Goal: Task Accomplishment & Management: Manage account settings

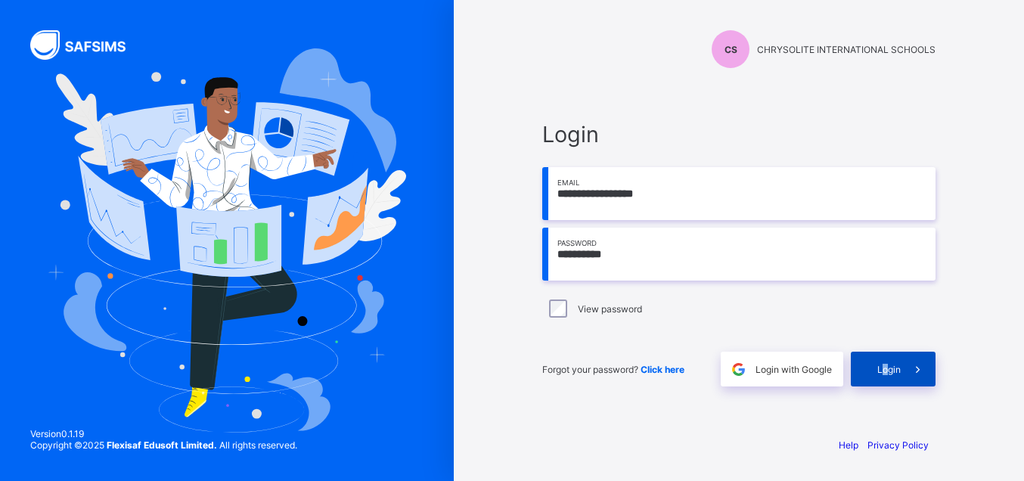
click at [887, 370] on span "Login" at bounding box center [888, 369] width 23 height 11
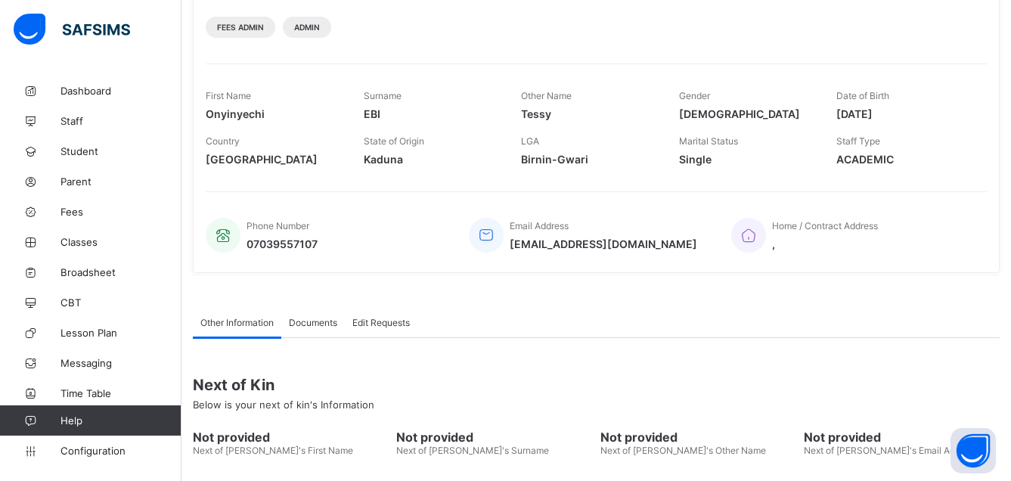
scroll to position [231, 0]
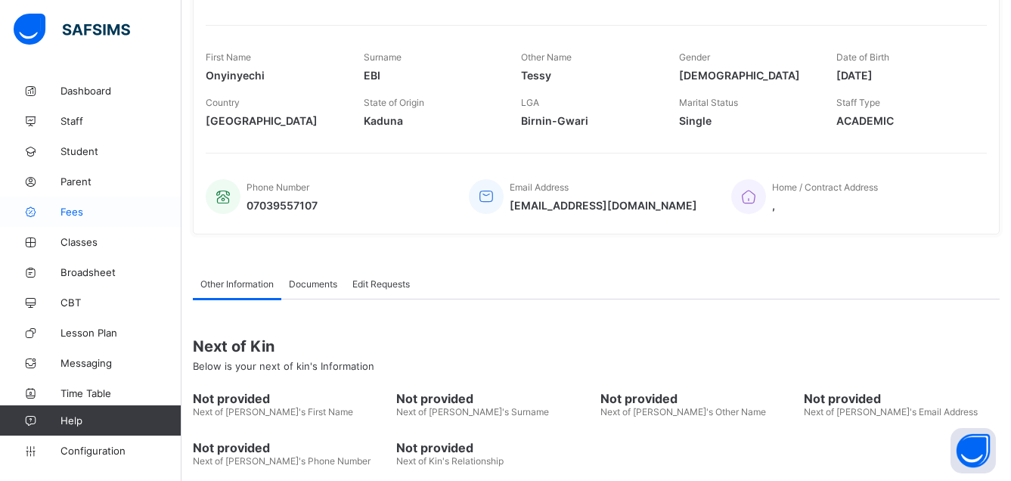
click at [77, 208] on span "Fees" at bounding box center [121, 212] width 121 height 12
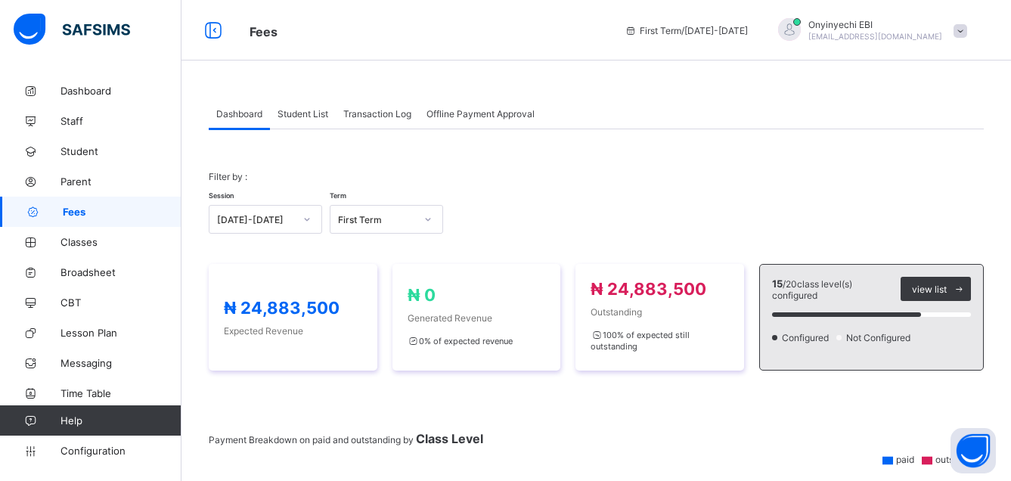
click at [481, 107] on div "Offline Payment Approval" at bounding box center [480, 113] width 123 height 30
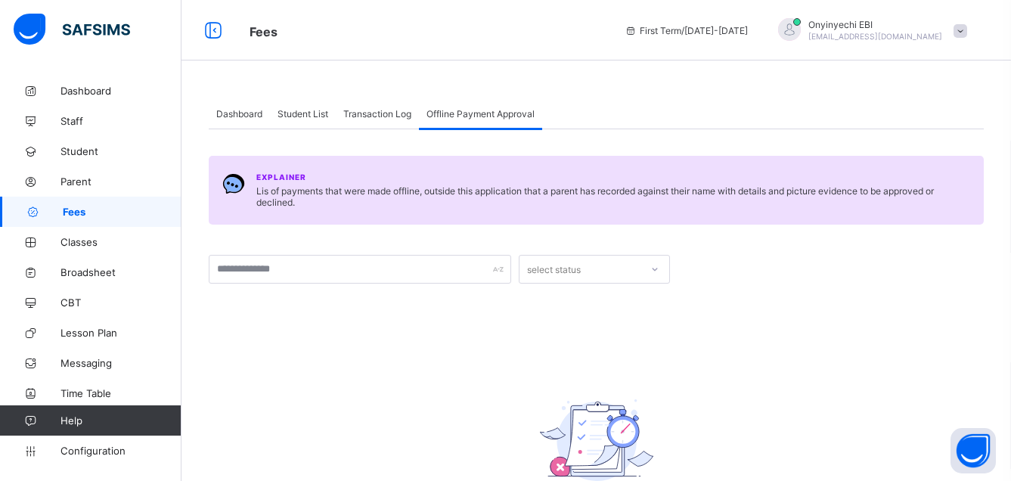
click at [366, 110] on span "Transaction Log" at bounding box center [377, 113] width 68 height 11
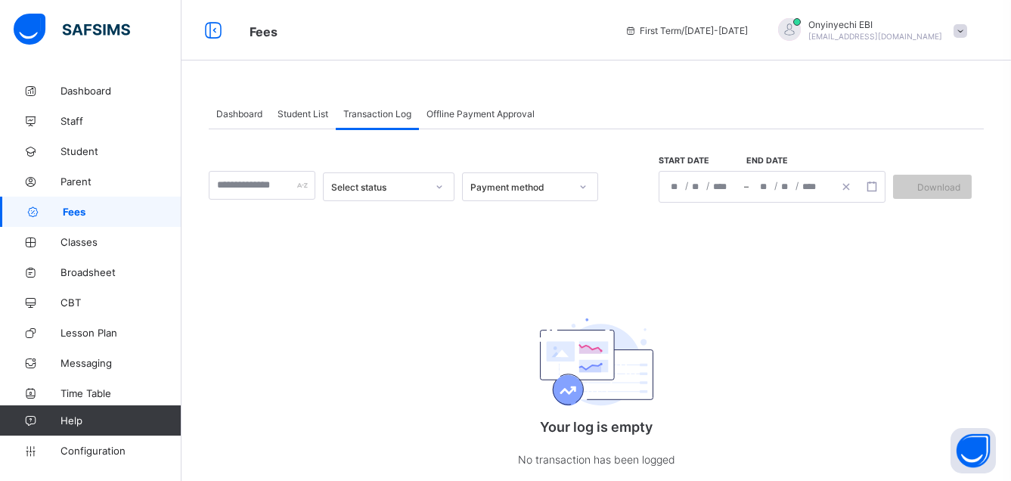
click at [311, 188] on div at bounding box center [262, 185] width 107 height 29
click at [444, 190] on icon at bounding box center [439, 186] width 9 height 15
drag, startPoint x: 539, startPoint y: 226, endPoint x: 572, endPoint y: 220, distance: 33.1
click at [549, 226] on div "option Successful focused, 1 of 2. 2 results available. Use Up and Down to choo…" at bounding box center [596, 314] width 775 height 370
click at [588, 193] on icon at bounding box center [583, 186] width 9 height 15
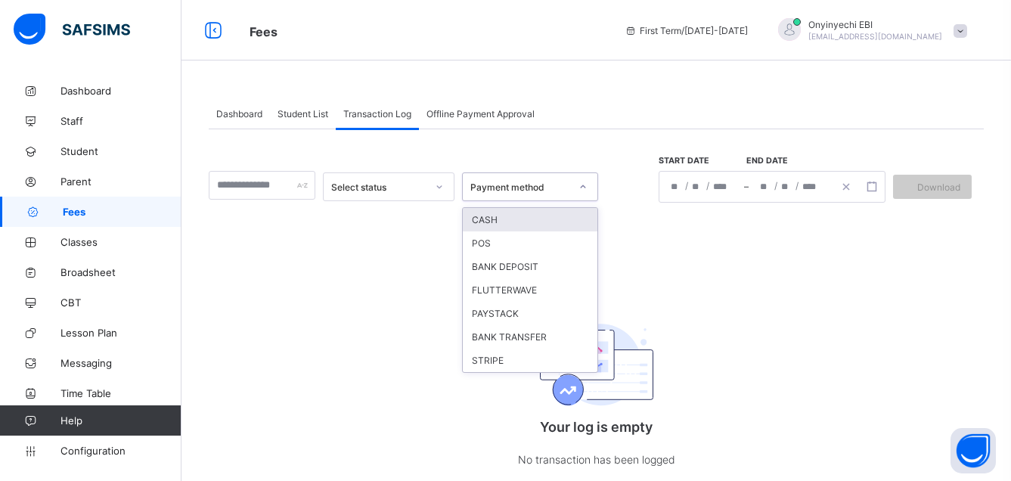
click at [539, 230] on div "CASH" at bounding box center [530, 219] width 135 height 23
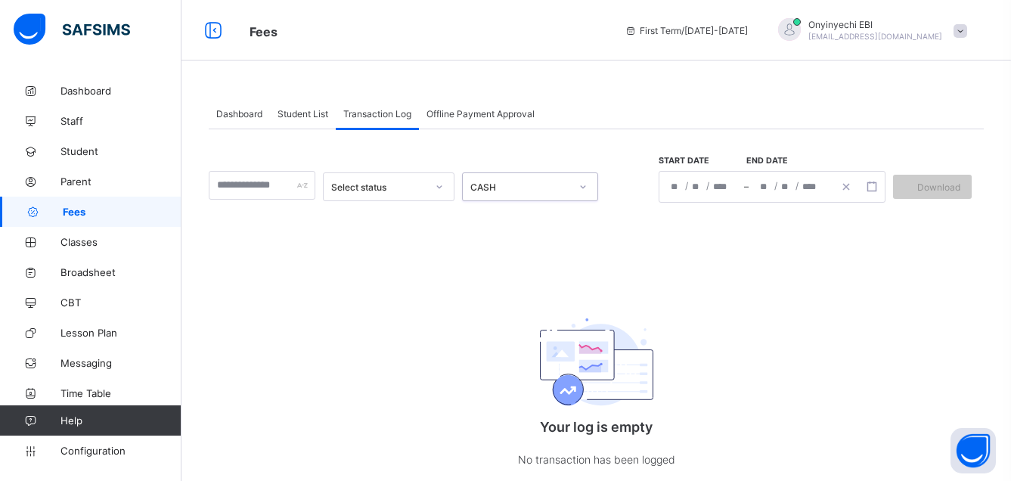
scroll to position [39, 0]
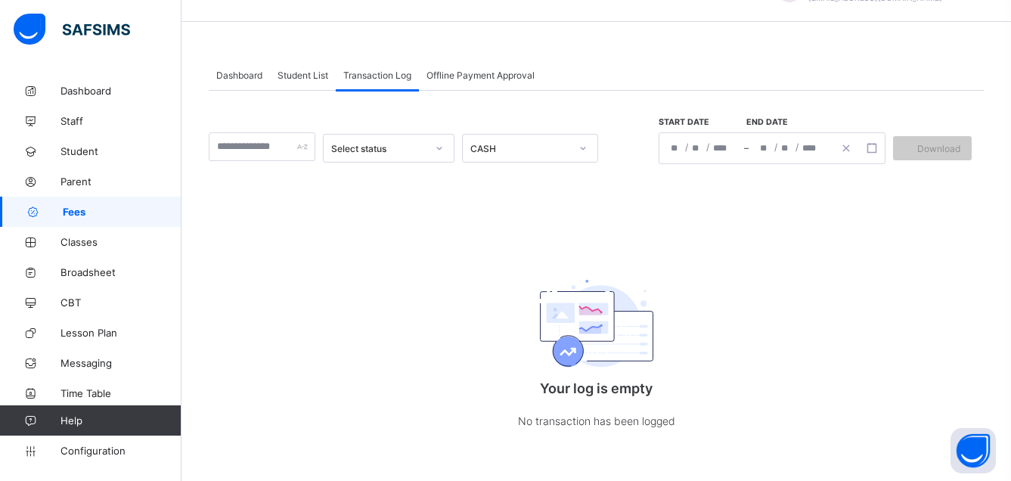
click at [306, 148] on div at bounding box center [262, 146] width 107 height 29
click at [309, 153] on input "text" at bounding box center [262, 146] width 107 height 29
type input "*"
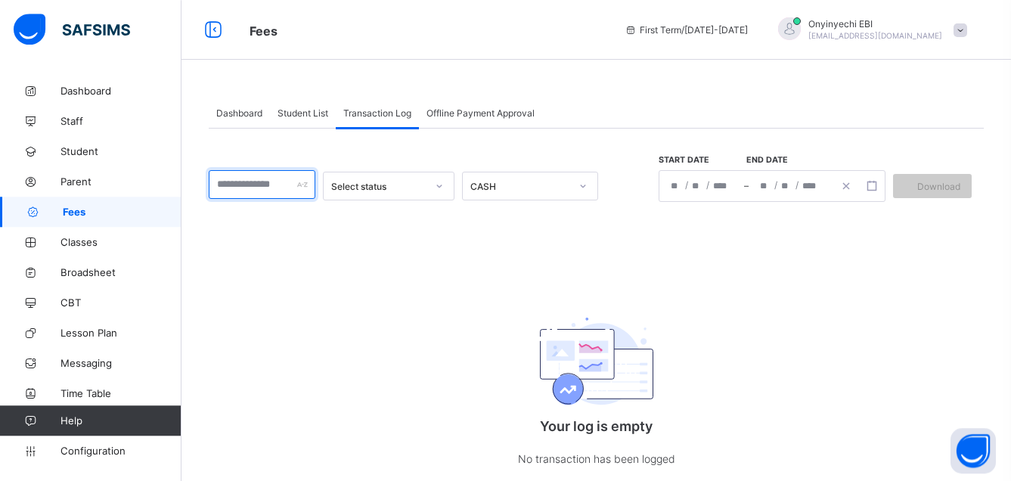
scroll to position [0, 0]
click at [211, 26] on icon at bounding box center [213, 31] width 26 height 22
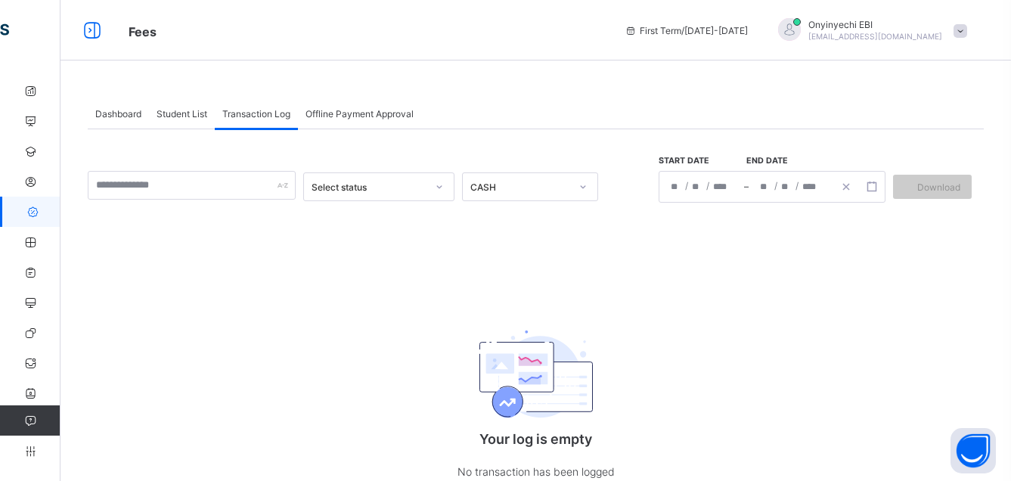
click at [182, 110] on span "Student List" at bounding box center [182, 113] width 51 height 11
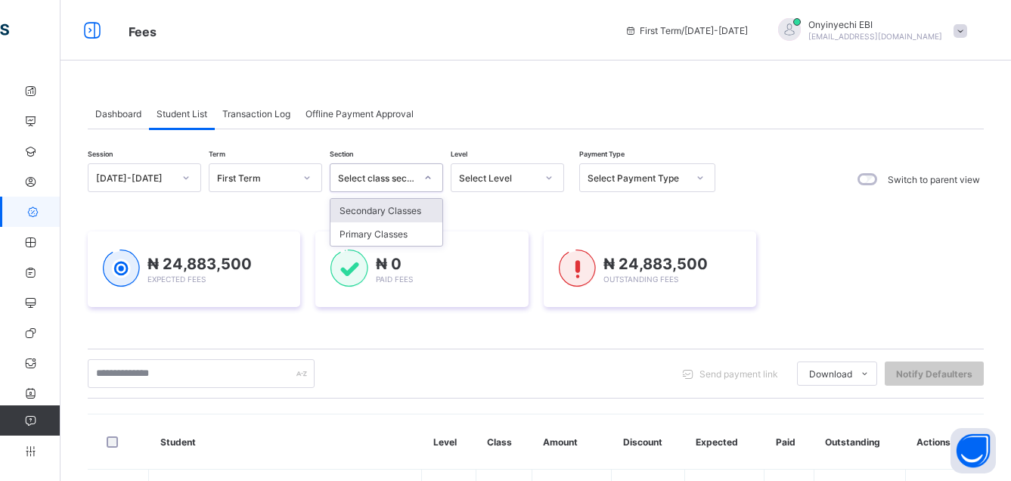
click at [427, 179] on icon at bounding box center [428, 177] width 9 height 15
click at [399, 210] on div "Secondary Classes" at bounding box center [387, 210] width 112 height 23
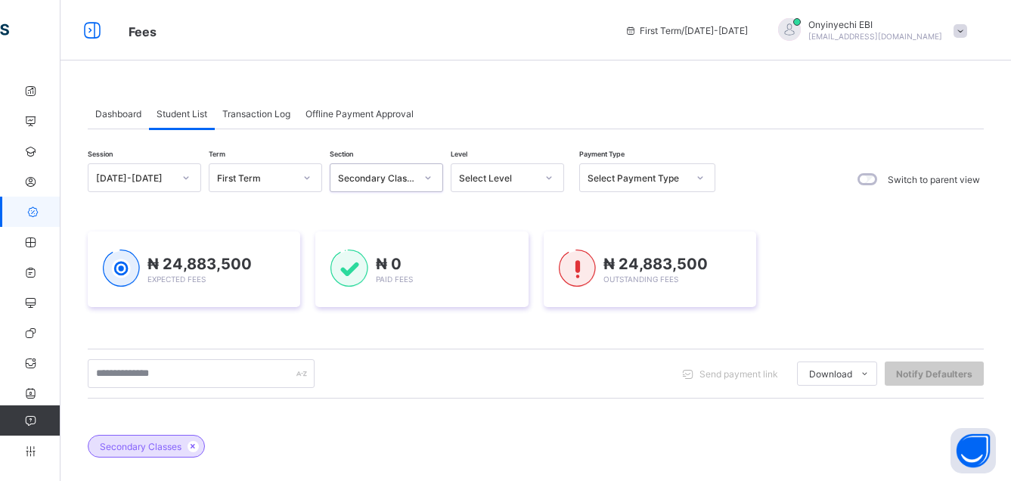
click at [551, 176] on icon at bounding box center [549, 177] width 9 height 15
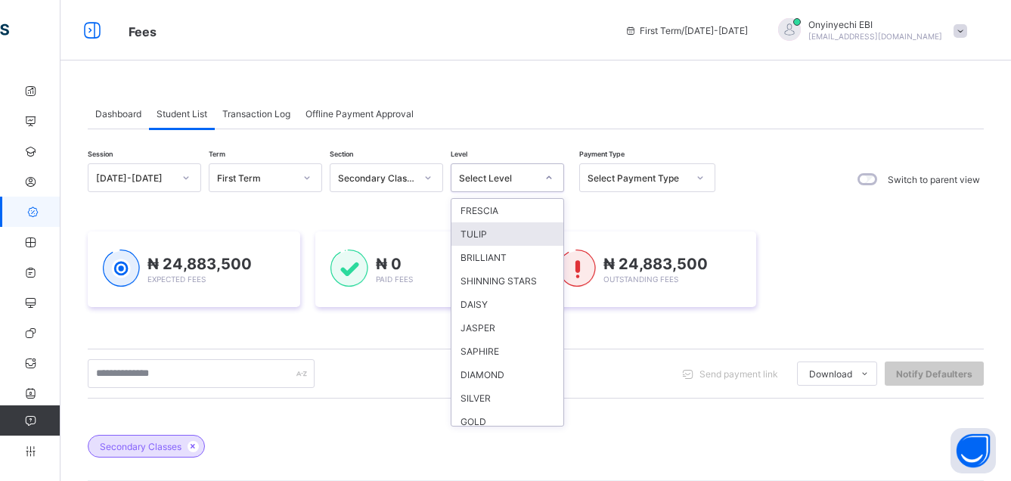
click at [498, 236] on div "TULIP" at bounding box center [508, 233] width 112 height 23
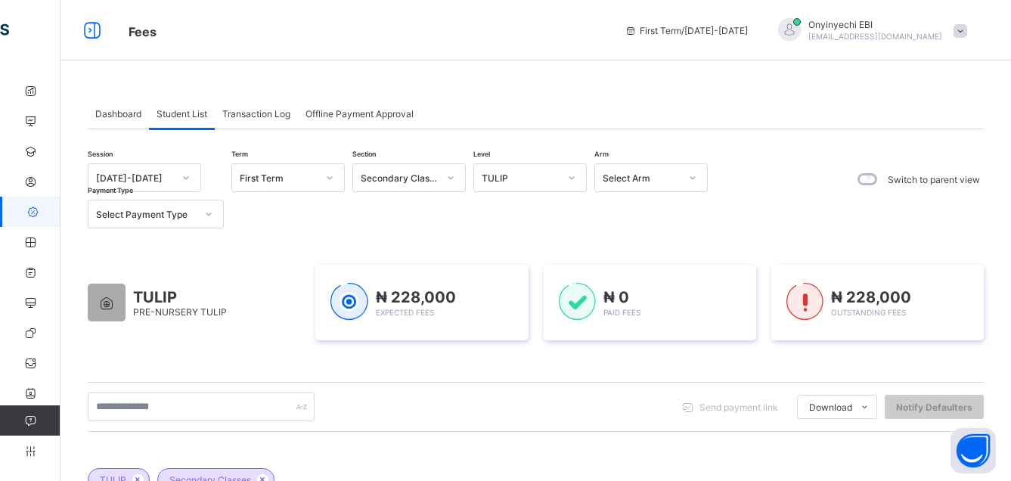
click at [922, 19] on span "Onyinyechi EBI" at bounding box center [876, 24] width 134 height 11
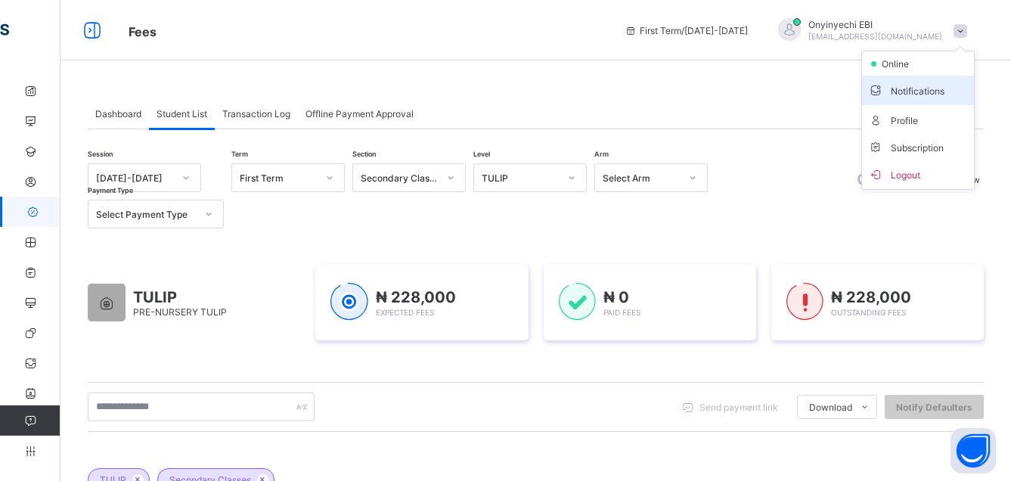
click at [939, 88] on span "Notifications" at bounding box center [918, 90] width 100 height 17
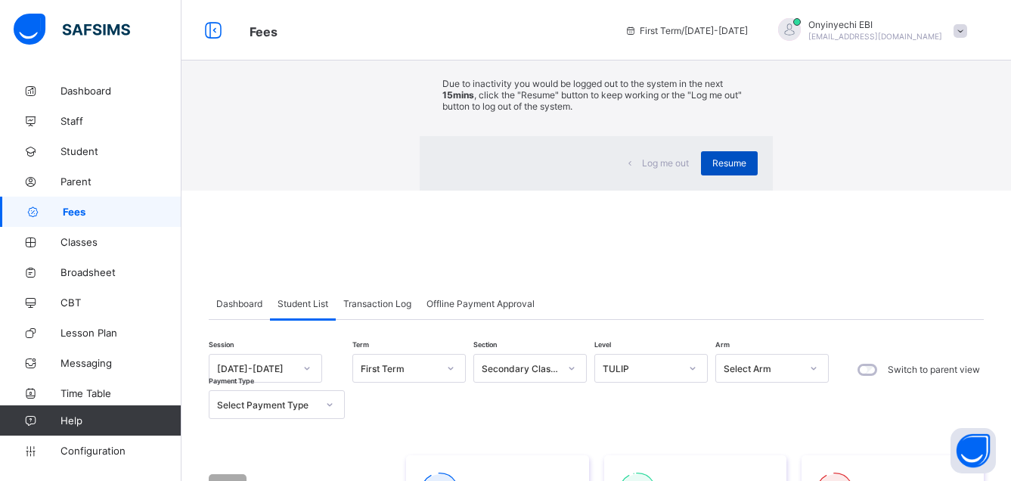
click at [701, 175] on div "Resume" at bounding box center [729, 163] width 57 height 24
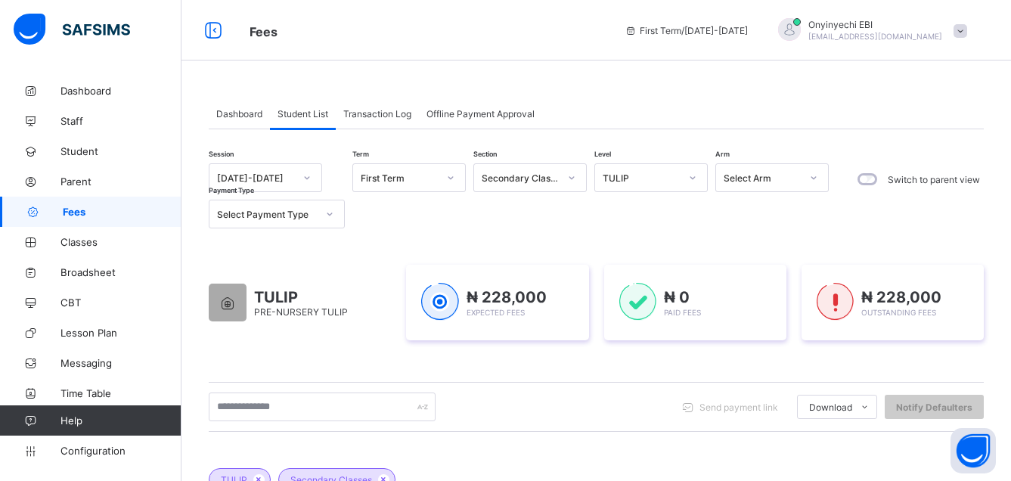
click at [76, 421] on span "Help" at bounding box center [121, 421] width 120 height 12
click at [975, 440] on button "Open asap" at bounding box center [973, 450] width 45 height 45
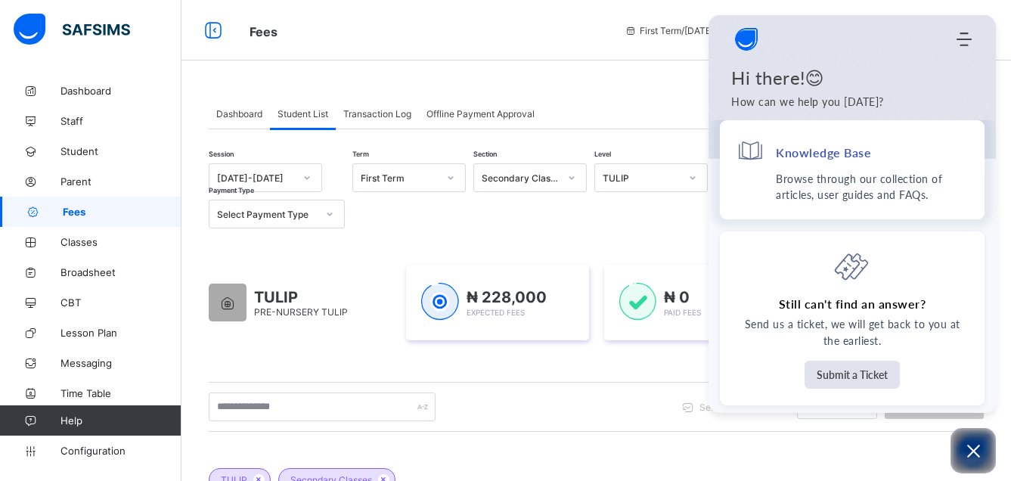
click at [840, 184] on p "Browse through our collection of articles, user guides and FAQs." at bounding box center [872, 187] width 192 height 32
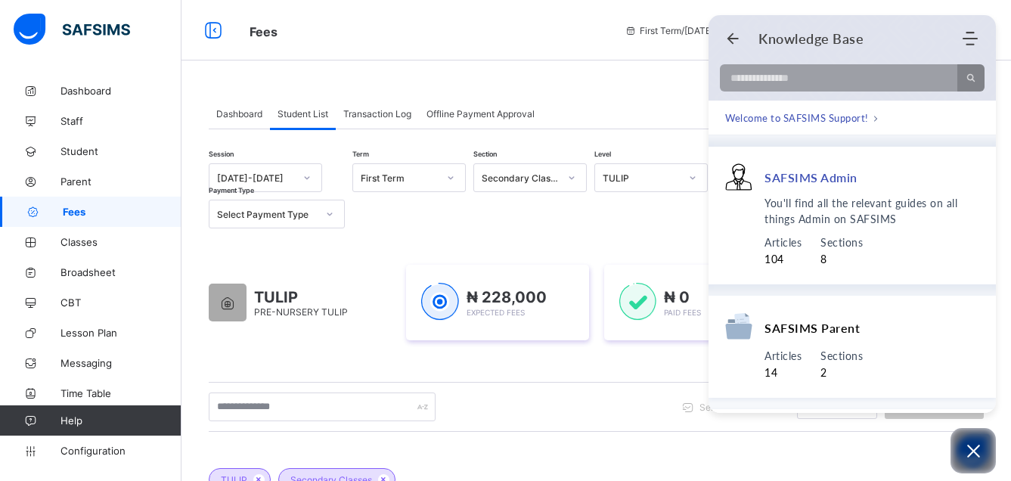
click at [783, 239] on span "Articles" at bounding box center [783, 242] width 37 height 17
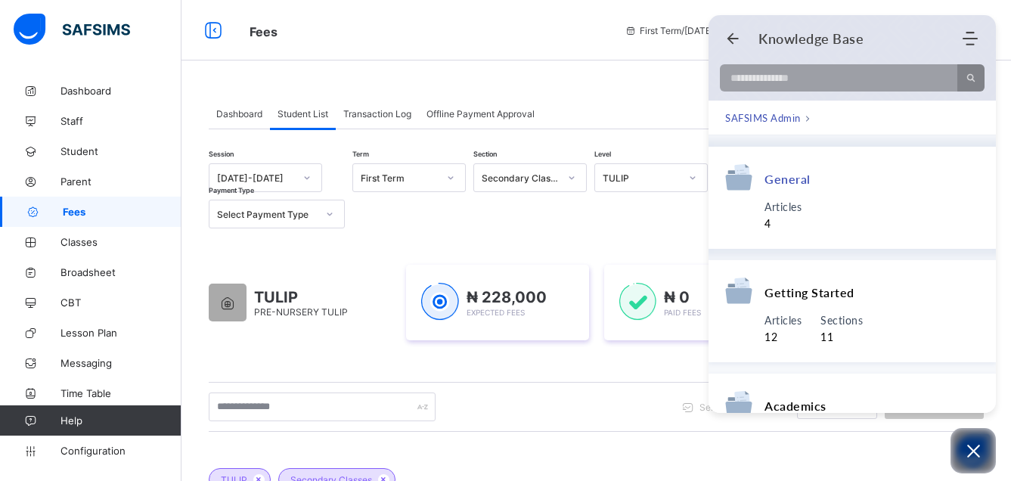
click at [784, 201] on span "Articles" at bounding box center [783, 207] width 37 height 17
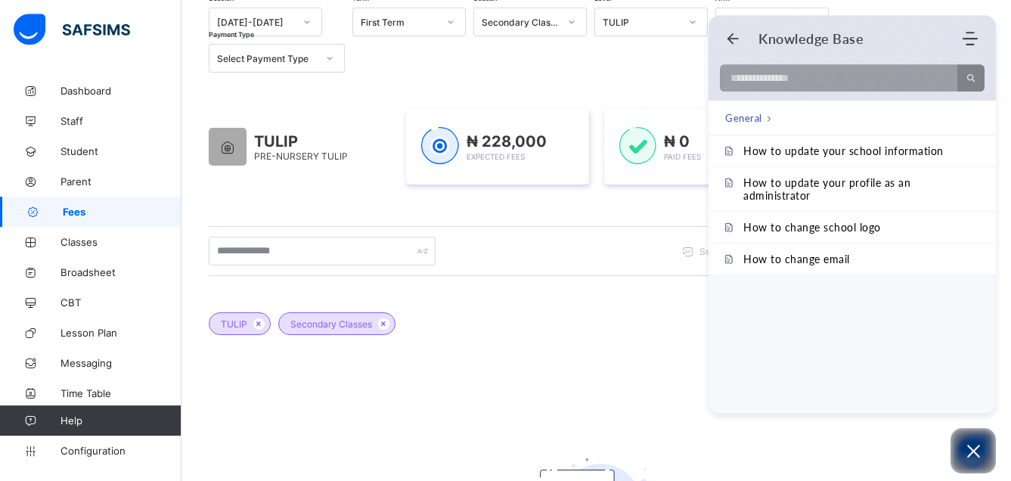
scroll to position [126, 0]
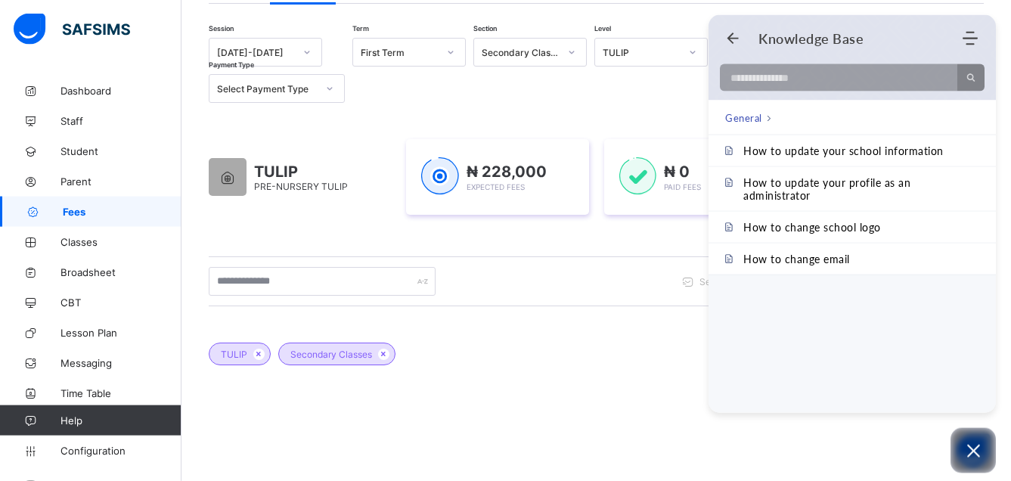
click at [973, 135] on div "General" at bounding box center [852, 118] width 287 height 35
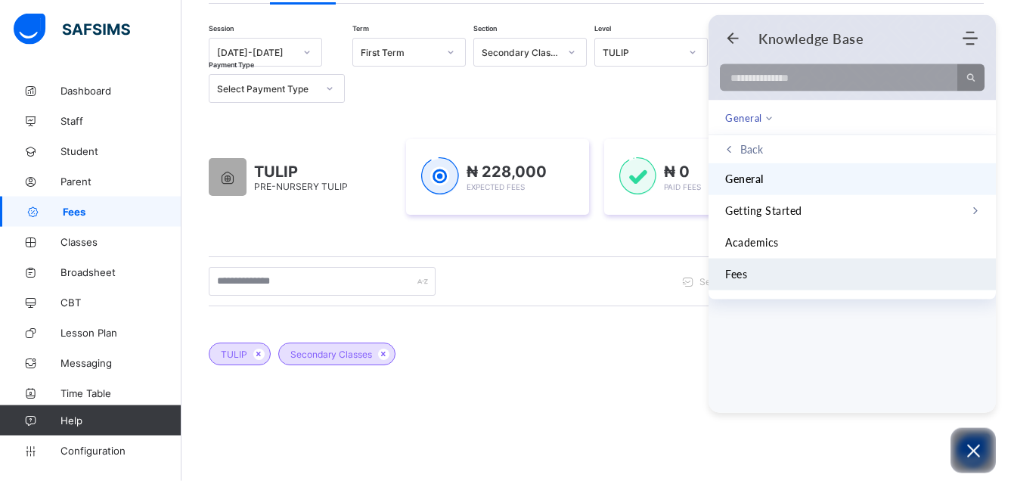
click at [750, 272] on div "Fees" at bounding box center [852, 274] width 254 height 17
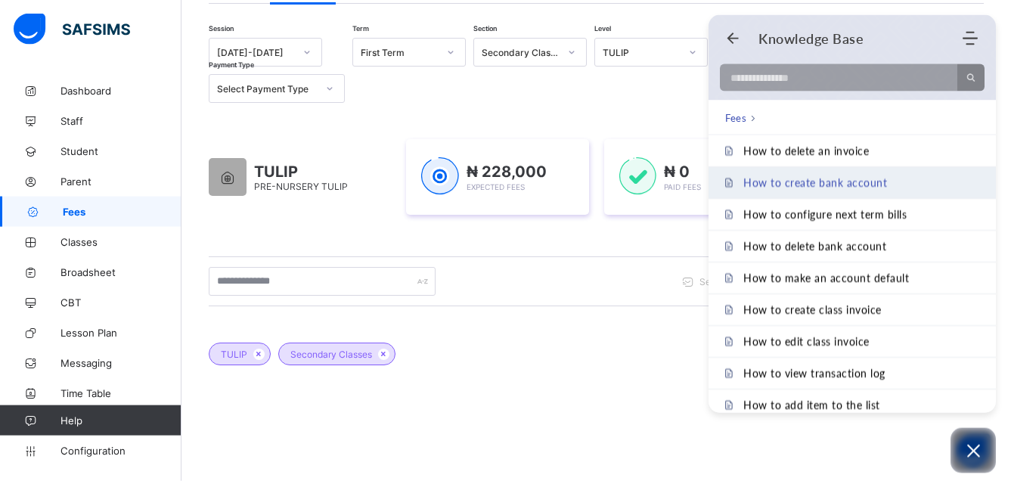
click at [832, 180] on span "How to create bank account" at bounding box center [816, 182] width 144 height 13
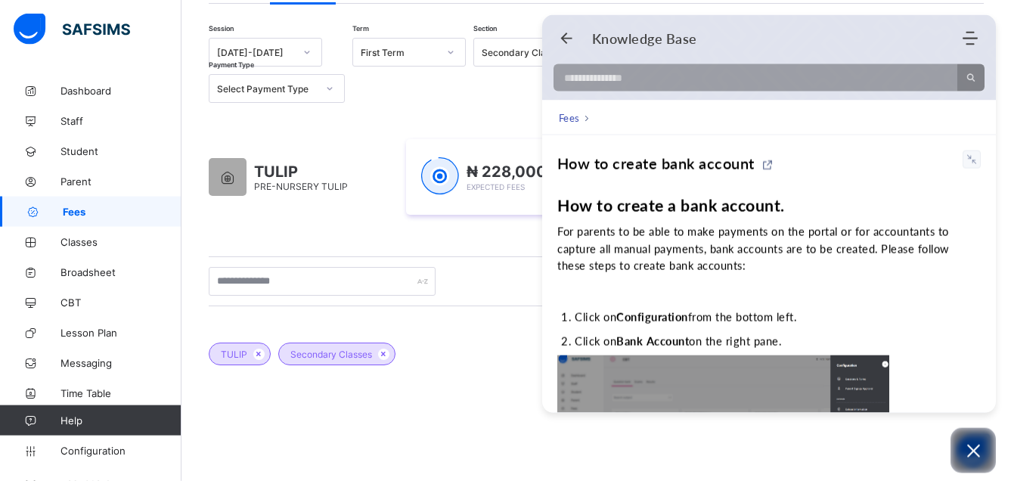
click at [997, 405] on div "Dashboard Student List Transaction Log Offline Payment Approval Student List Mo…" at bounding box center [597, 321] width 830 height 742
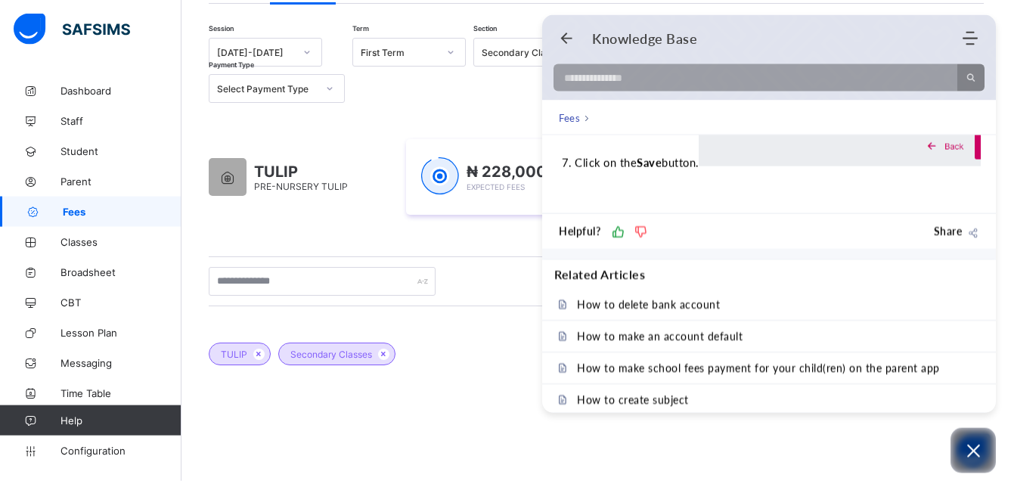
scroll to position [988, 0]
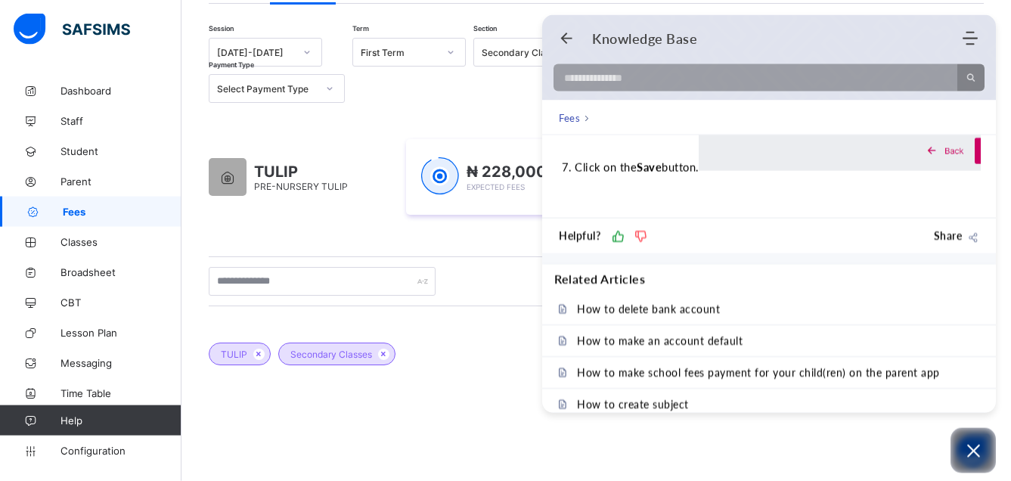
drag, startPoint x: 989, startPoint y: 139, endPoint x: 992, endPoint y: 103, distance: 36.4
click at [592, 86] on input at bounding box center [751, 77] width 395 height 27
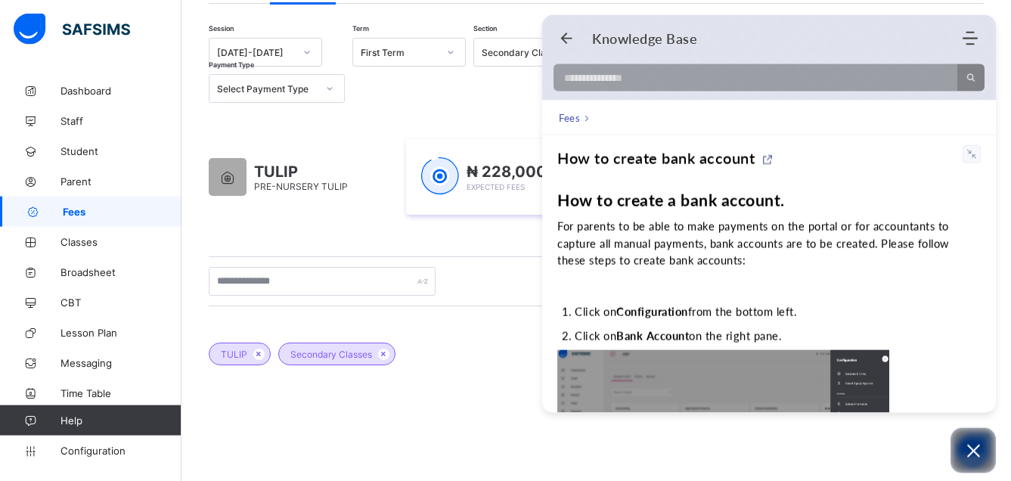
scroll to position [0, 0]
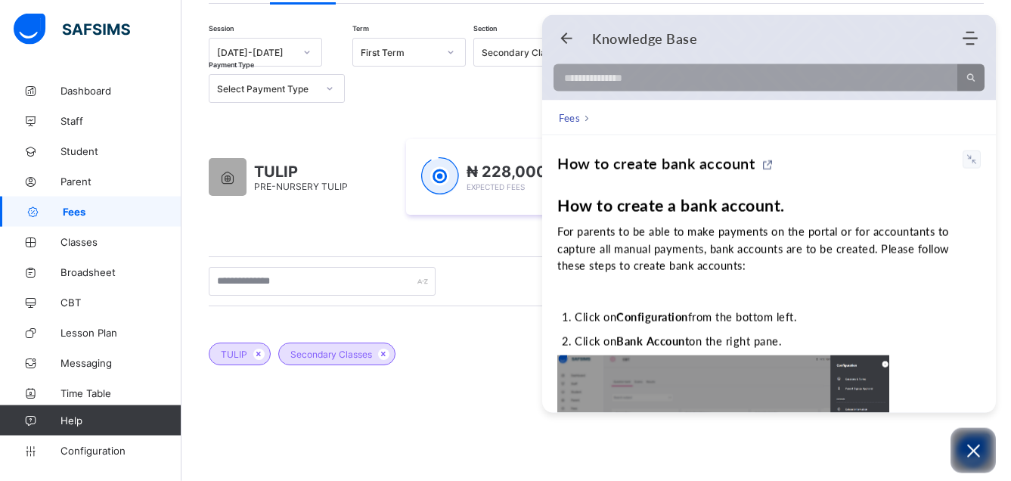
click at [564, 116] on span "Fees" at bounding box center [569, 117] width 21 height 15
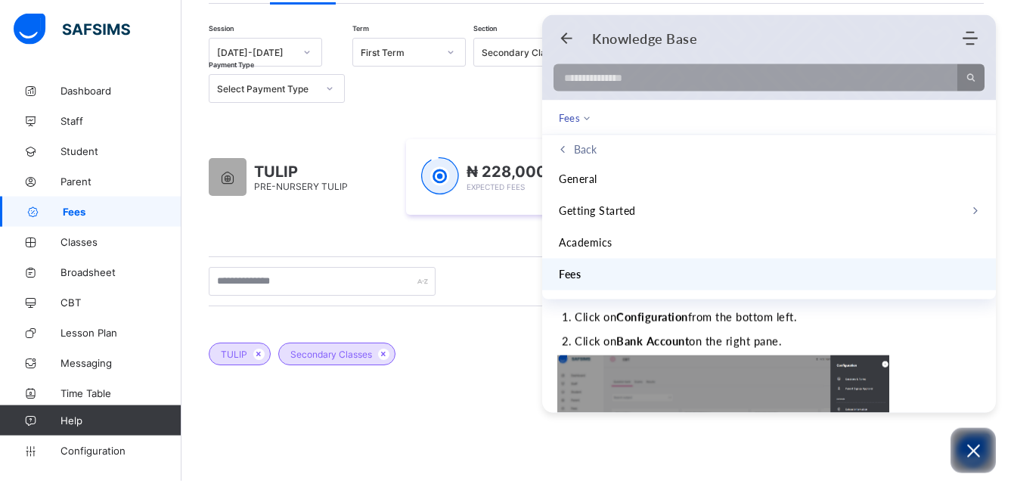
click at [573, 271] on span "Fees" at bounding box center [570, 274] width 22 height 17
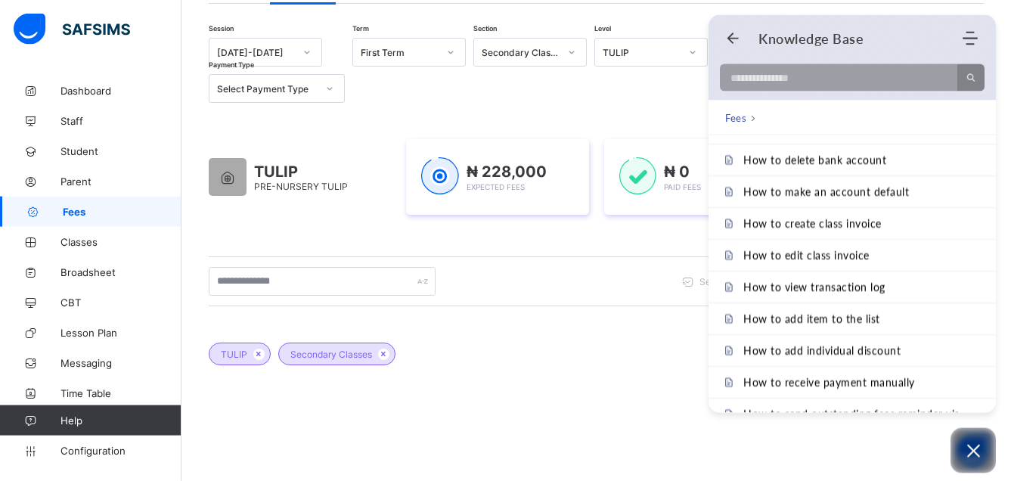
scroll to position [129, 0]
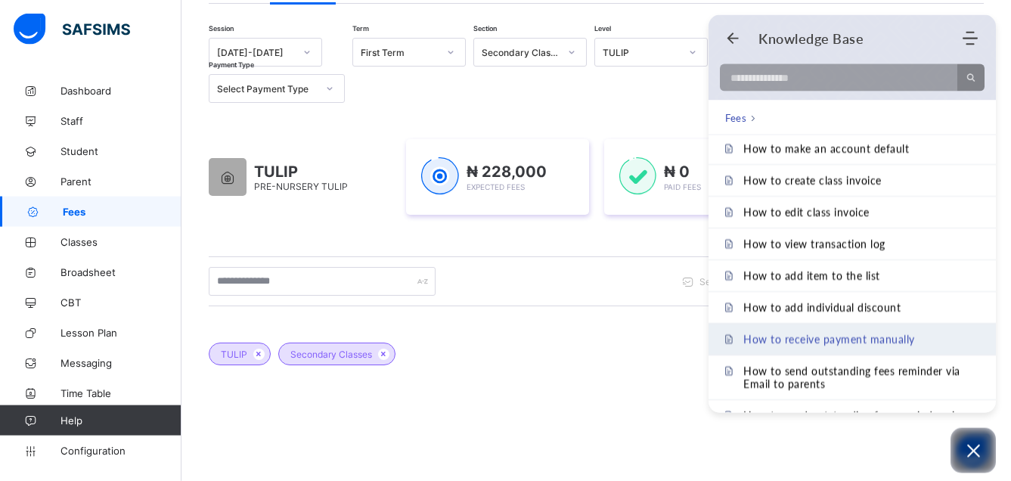
click at [849, 333] on span "How to receive payment manually" at bounding box center [830, 339] width 172 height 13
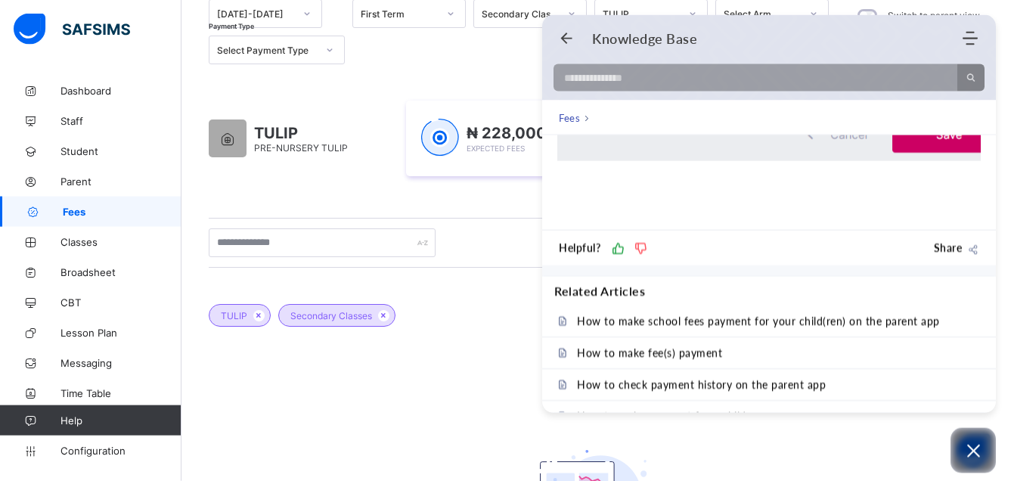
scroll to position [1523, 0]
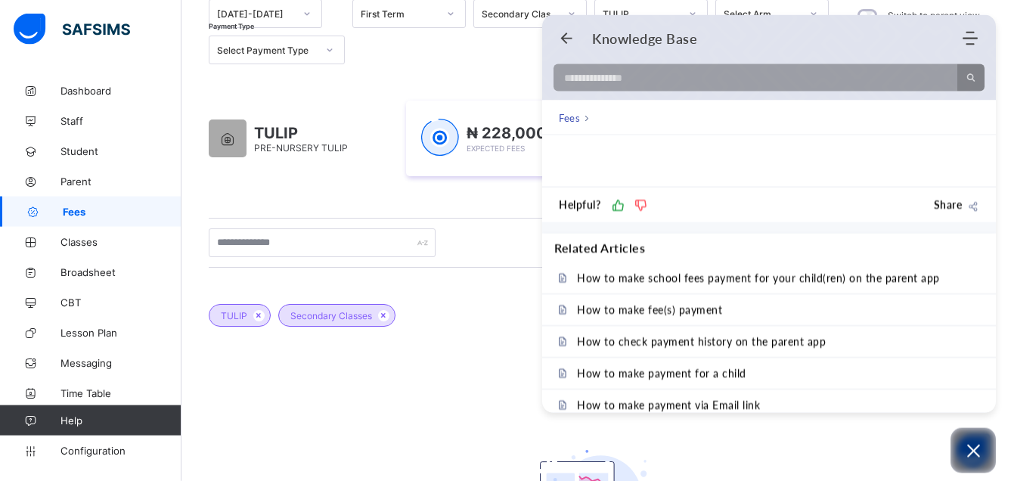
click at [85, 209] on span "Fees" at bounding box center [122, 212] width 119 height 12
click at [967, 442] on icon "Open asap" at bounding box center [973, 451] width 19 height 19
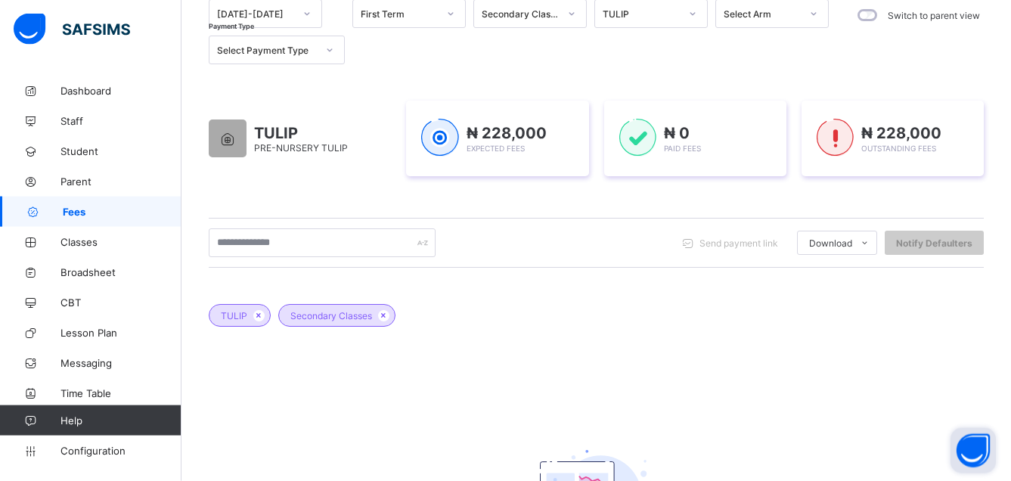
click at [80, 204] on link "Fees" at bounding box center [91, 212] width 182 height 30
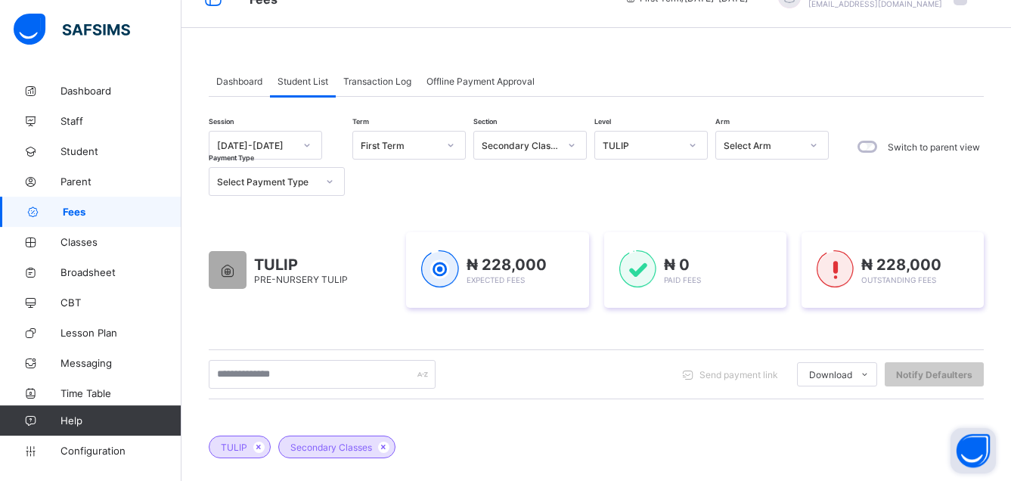
scroll to position [0, 0]
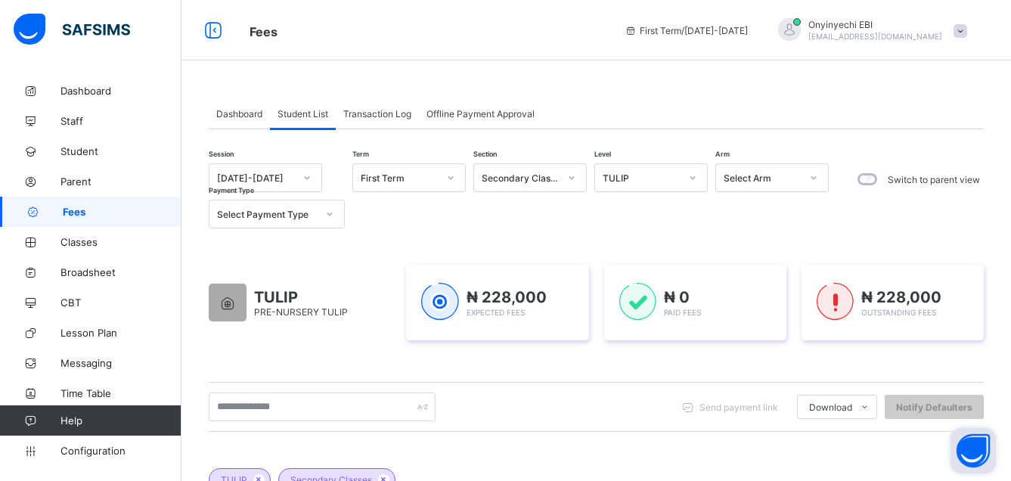
click at [313, 107] on div "Student List" at bounding box center [303, 113] width 66 height 30
click at [232, 110] on span "Dashboard" at bounding box center [239, 113] width 46 height 11
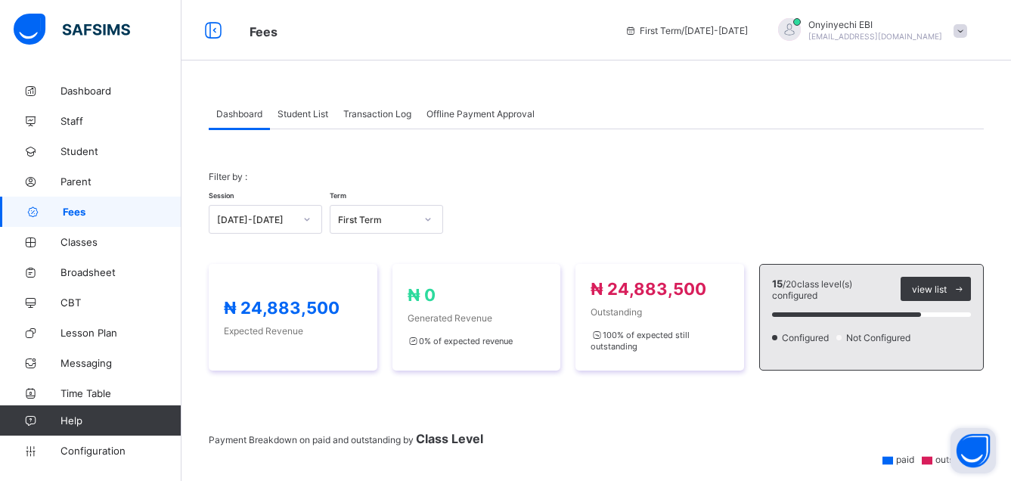
click at [303, 110] on span "Student List" at bounding box center [303, 113] width 51 height 11
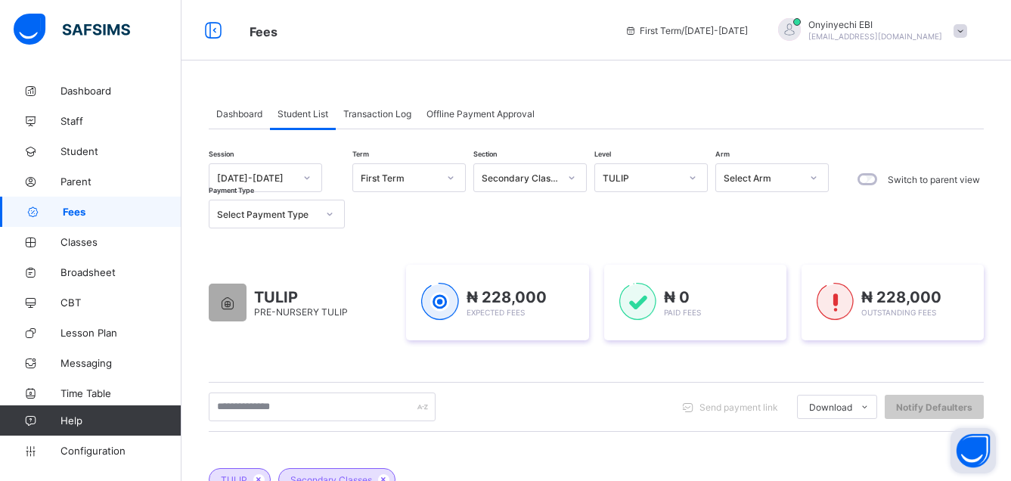
click at [383, 313] on div "TULIP PRE-NURSERY TULIP" at bounding box center [300, 303] width 182 height 76
click at [231, 303] on icon at bounding box center [227, 303] width 19 height 16
click at [277, 405] on input "text" at bounding box center [322, 407] width 227 height 29
click at [328, 309] on span "PRE-NURSERY TULIP" at bounding box center [301, 311] width 94 height 11
click at [692, 173] on icon at bounding box center [692, 177] width 9 height 15
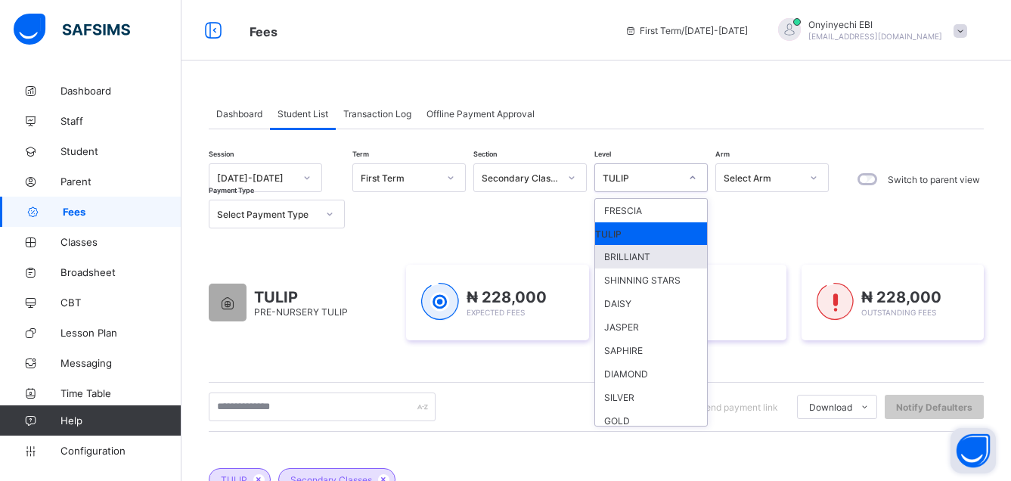
click at [638, 255] on div "BRILLIANT" at bounding box center [651, 256] width 112 height 23
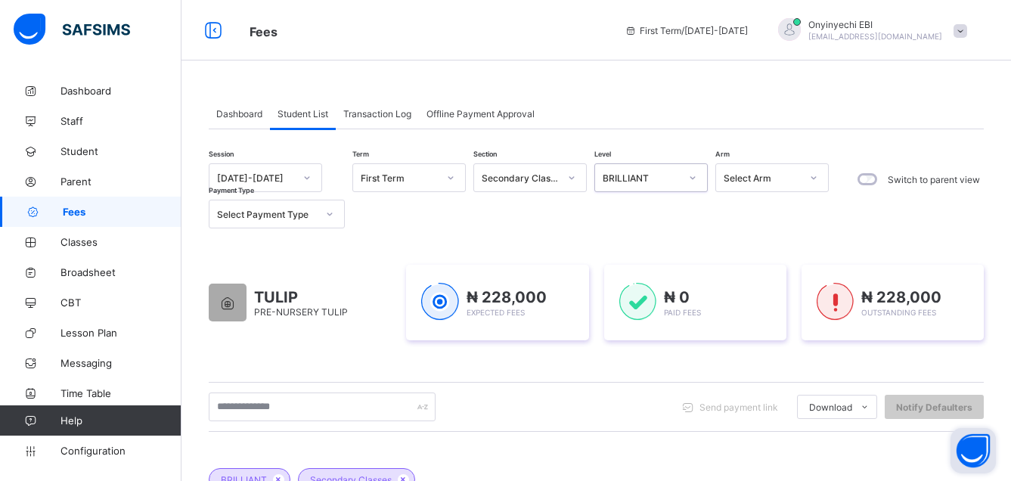
click at [693, 175] on icon at bounding box center [692, 177] width 9 height 15
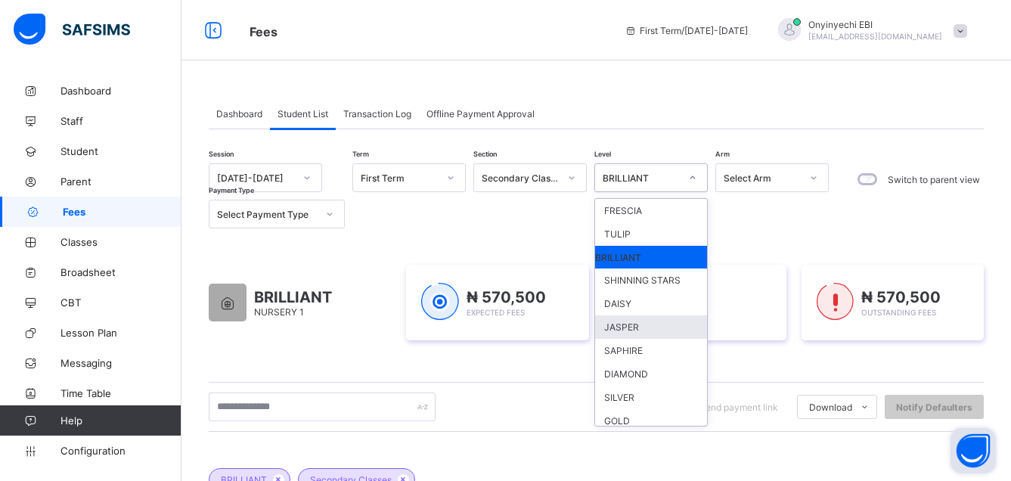
click at [622, 327] on div "JASPER" at bounding box center [651, 326] width 112 height 23
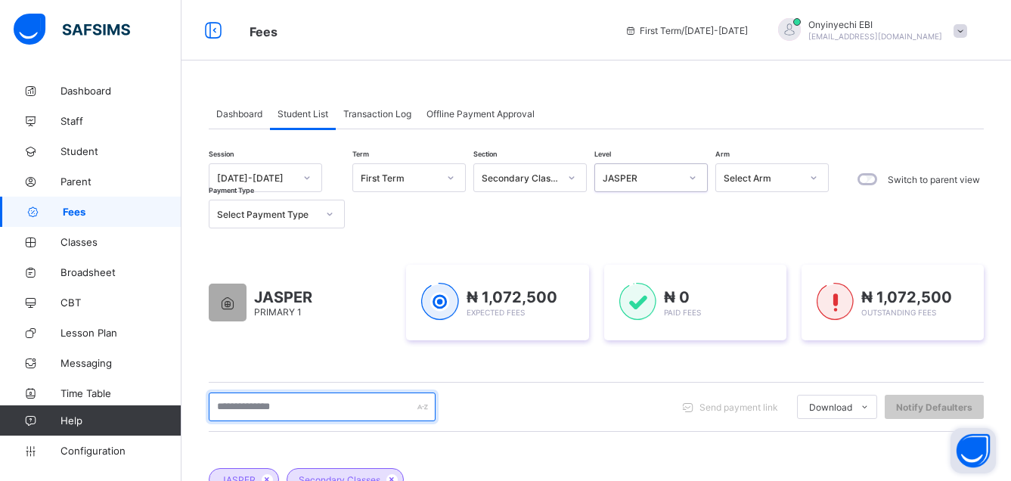
click at [259, 411] on input "text" at bounding box center [322, 407] width 227 height 29
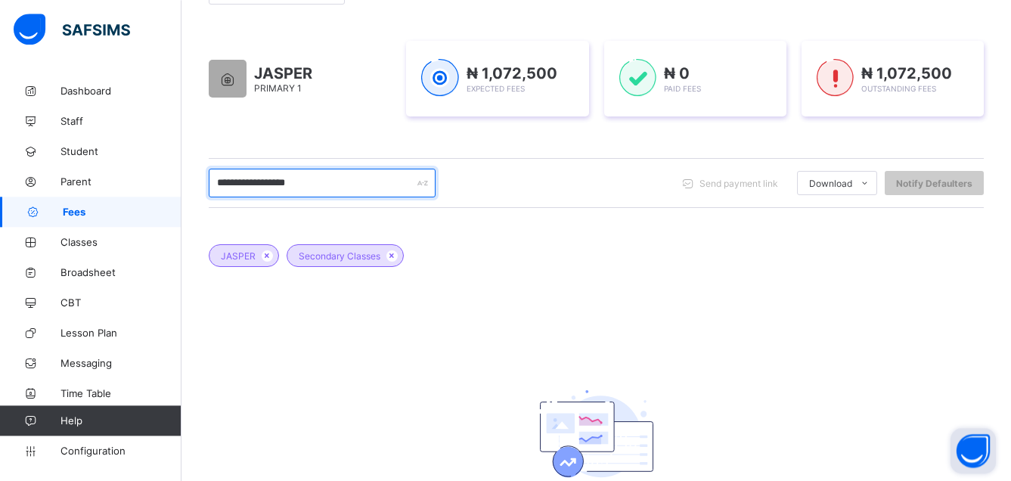
scroll to position [222, 0]
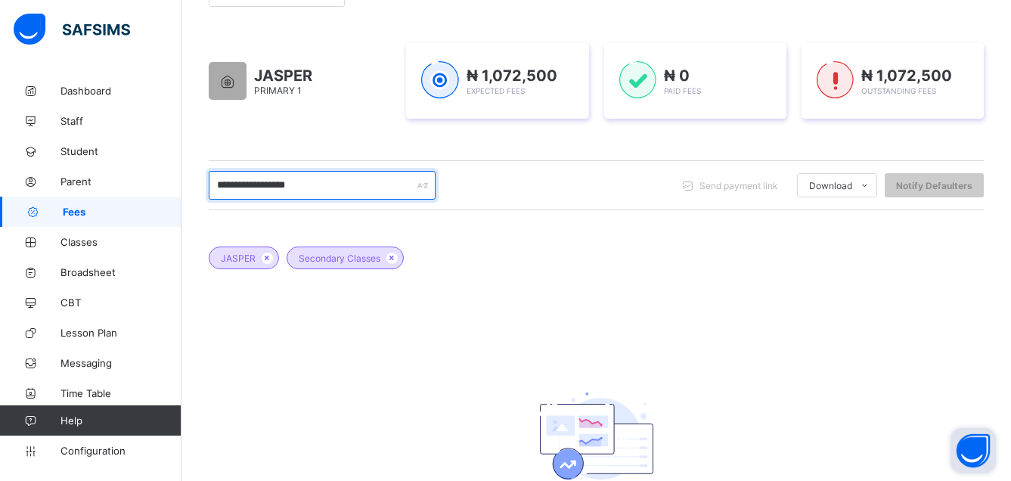
type input "**********"
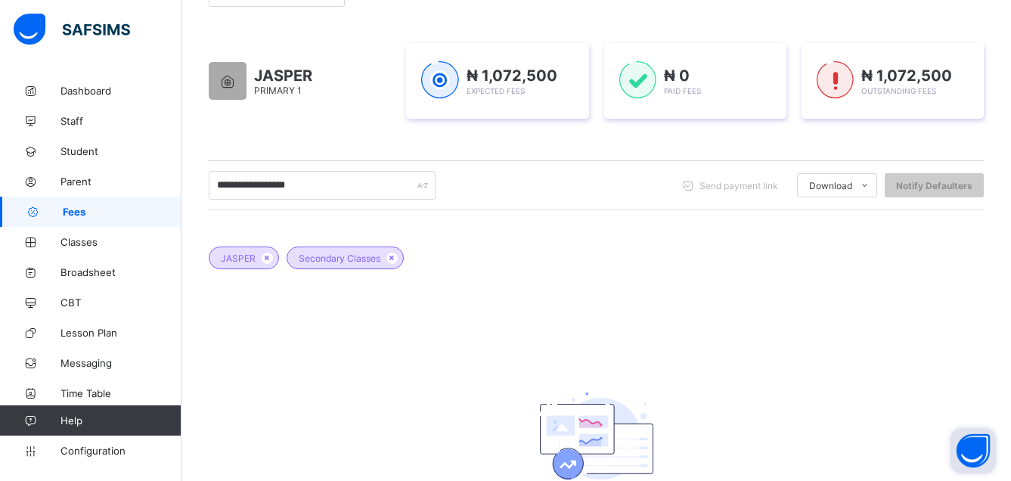
click at [1005, 14] on div "Dashboard Student List Transaction Log Offline Payment Approval Student List Mo…" at bounding box center [597, 225] width 830 height 742
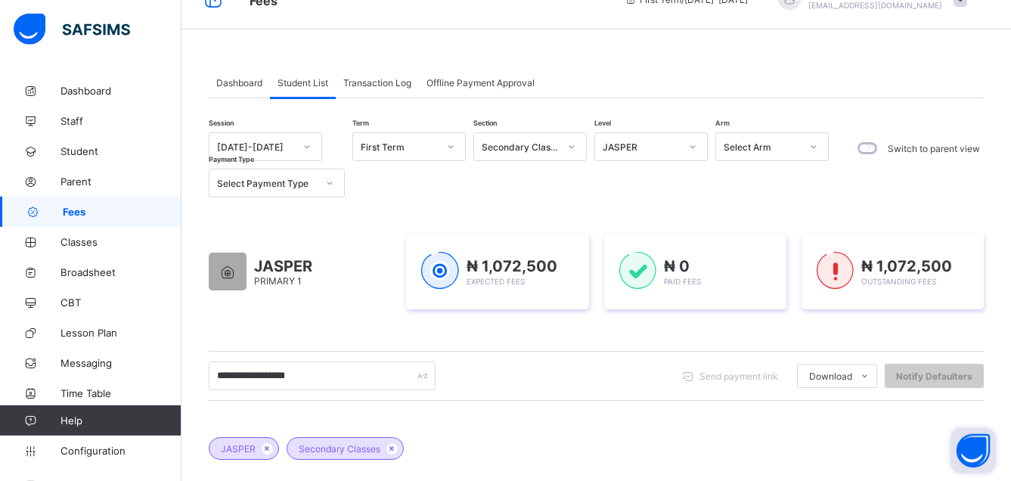
scroll to position [0, 0]
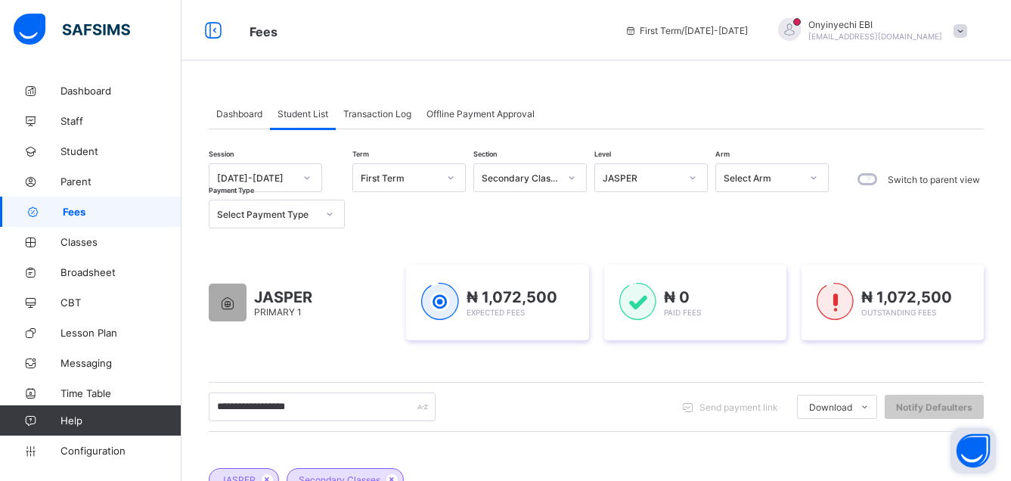
click at [288, 297] on span "JASPER" at bounding box center [283, 297] width 58 height 18
click at [278, 303] on span "JASPER" at bounding box center [283, 297] width 58 height 18
click at [809, 177] on div at bounding box center [814, 178] width 26 height 24
click at [822, 427] on ul "Students Payment Students Payment Status Student Items Report Student Discount …" at bounding box center [816, 486] width 121 height 118
click at [822, 179] on div at bounding box center [814, 178] width 26 height 24
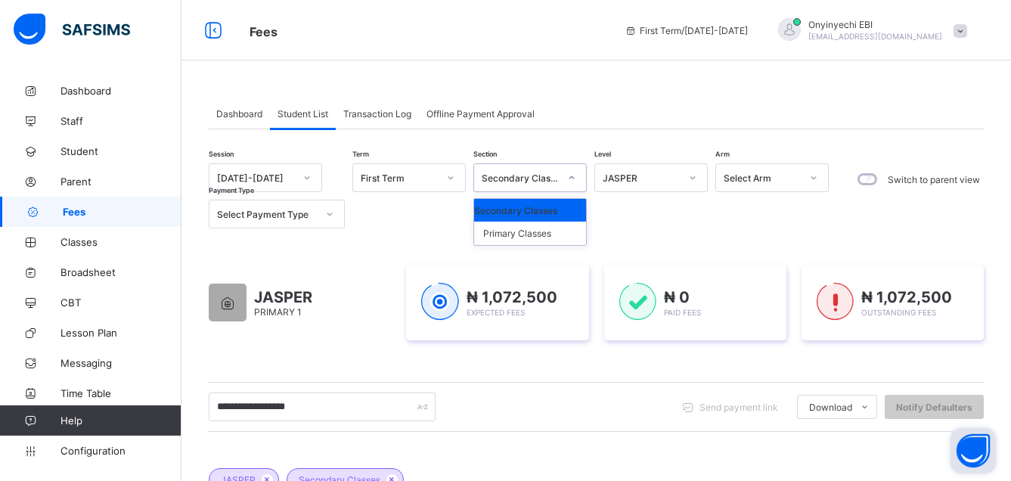
click at [567, 175] on icon at bounding box center [571, 177] width 9 height 15
click at [548, 233] on div "Primary Classes" at bounding box center [530, 233] width 112 height 23
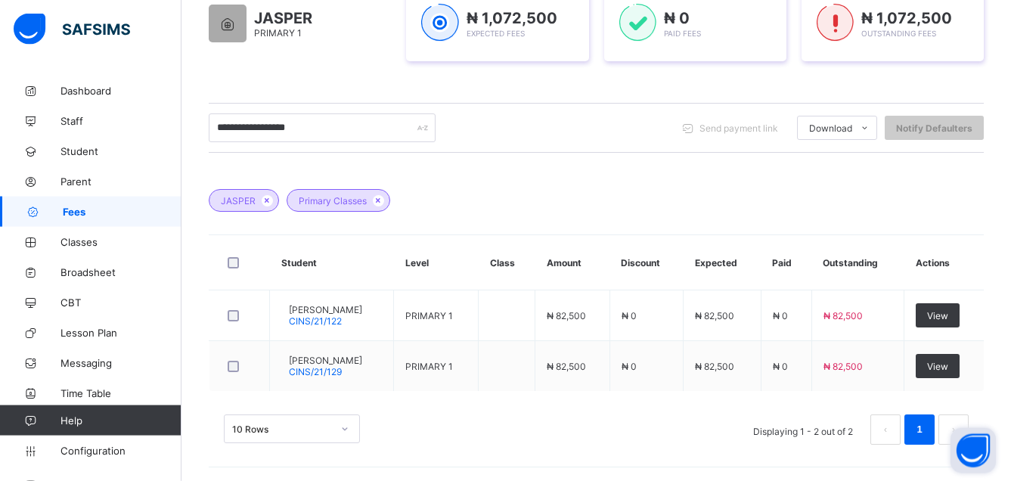
scroll to position [281, 0]
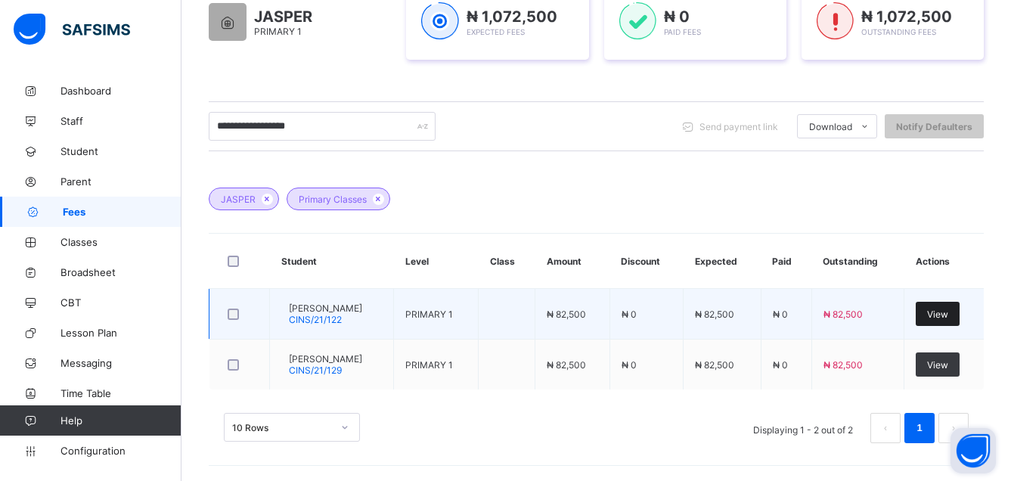
click at [954, 307] on div "View" at bounding box center [938, 314] width 44 height 24
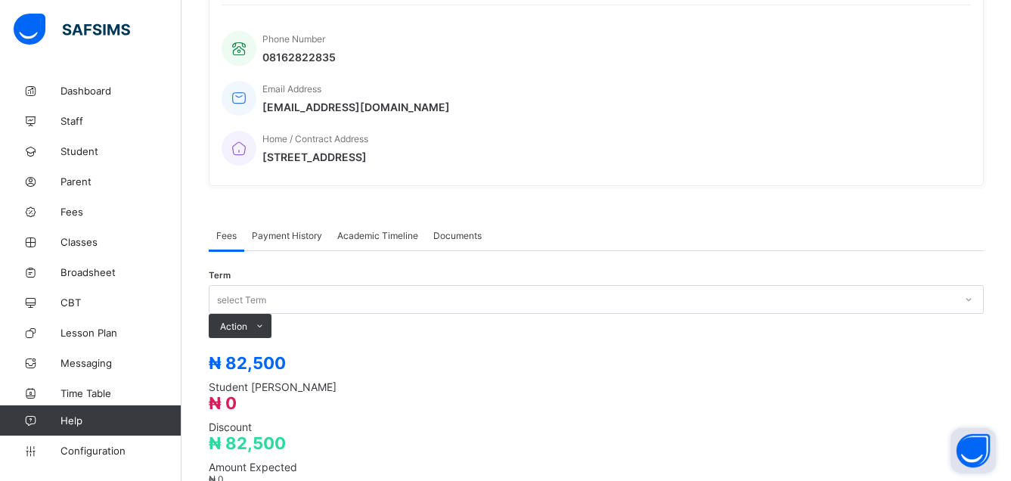
scroll to position [477, 0]
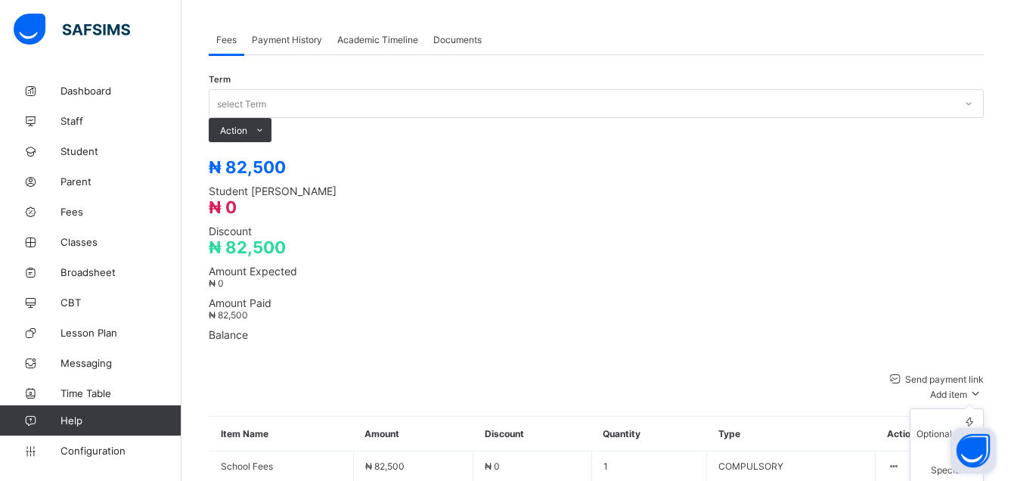
click at [961, 389] on span "Add item" at bounding box center [948, 394] width 37 height 11
click at [977, 428] on div "Optional items" at bounding box center [947, 433] width 61 height 11
drag, startPoint x: 410, startPoint y: 242, endPoint x: 412, endPoint y: 255, distance: 13.1
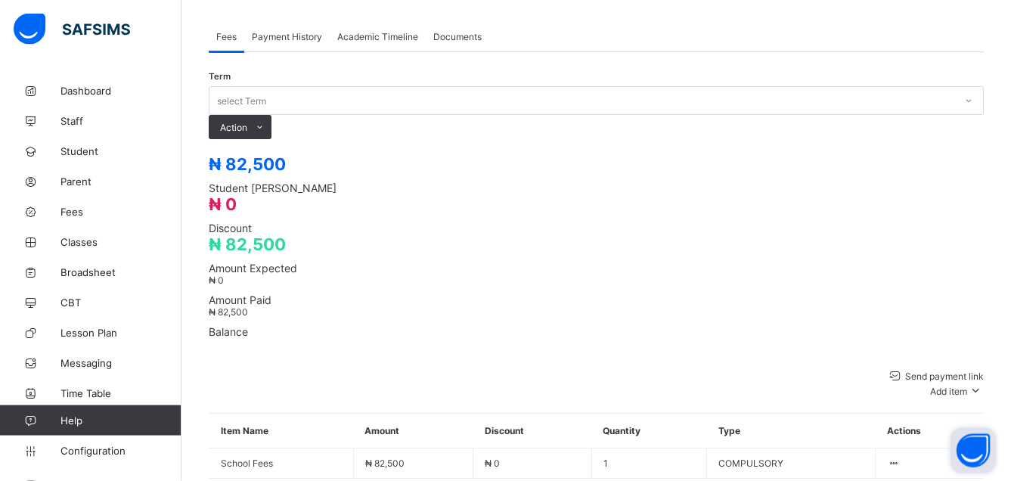
scroll to position [480, 0]
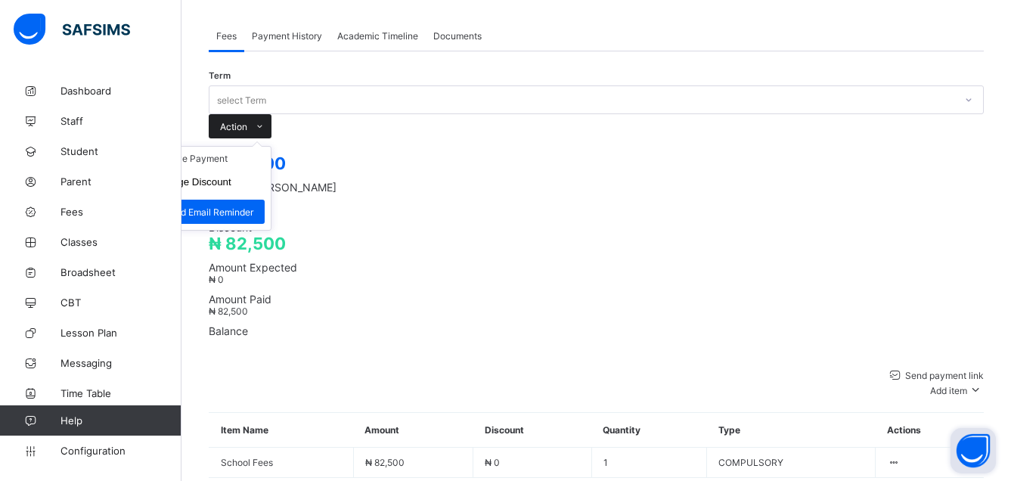
click at [272, 114] on div "Action" at bounding box center [240, 126] width 63 height 24
click at [271, 147] on li "Receive Payment" at bounding box center [209, 158] width 124 height 23
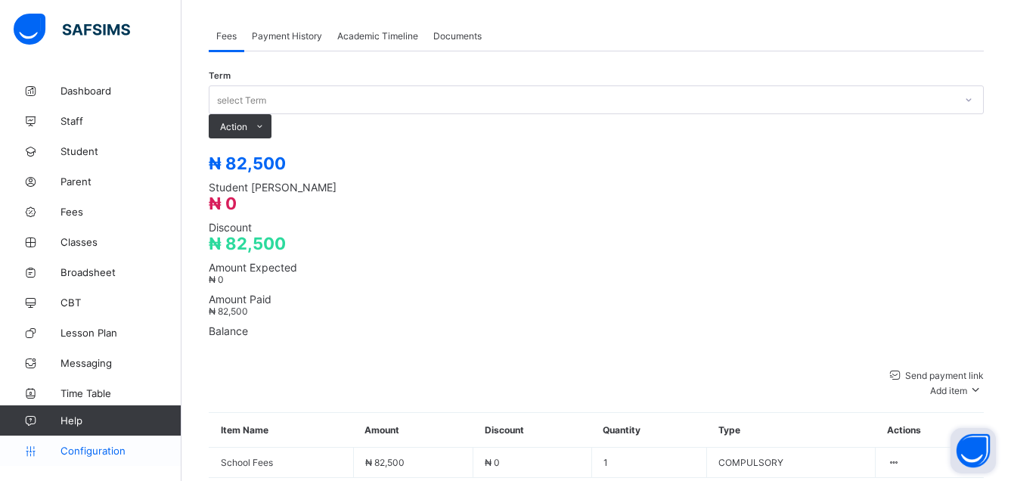
click at [107, 448] on span "Configuration" at bounding box center [121, 451] width 120 height 12
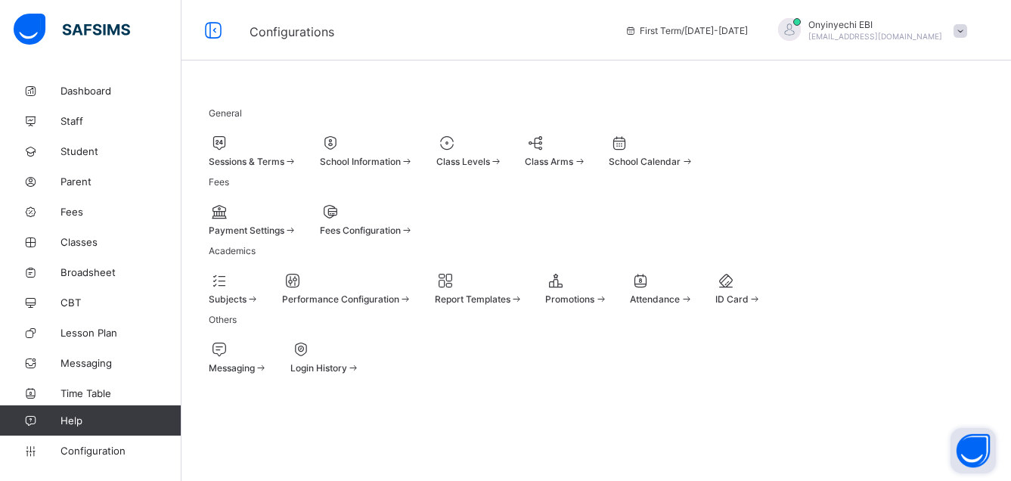
scroll to position [111, 0]
click at [401, 225] on span "Fees Configuration" at bounding box center [360, 230] width 81 height 11
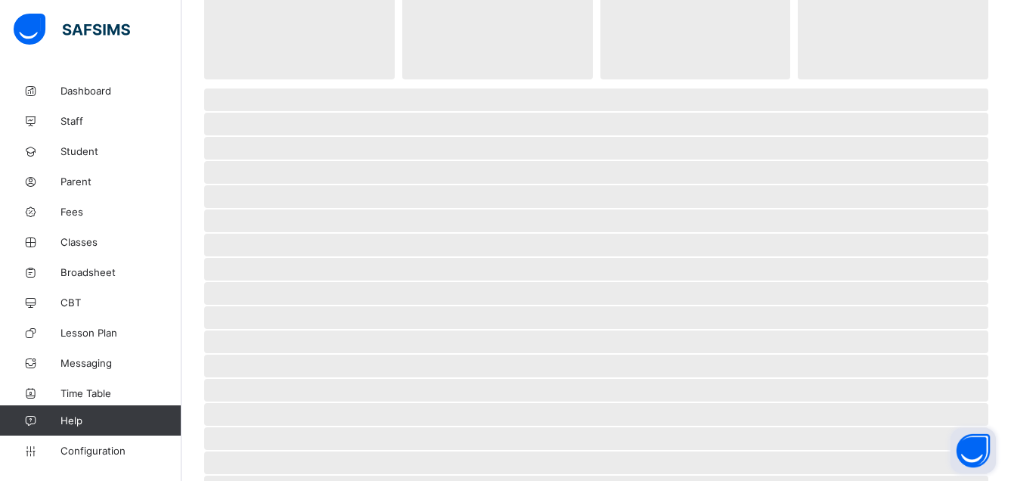
scroll to position [12, 0]
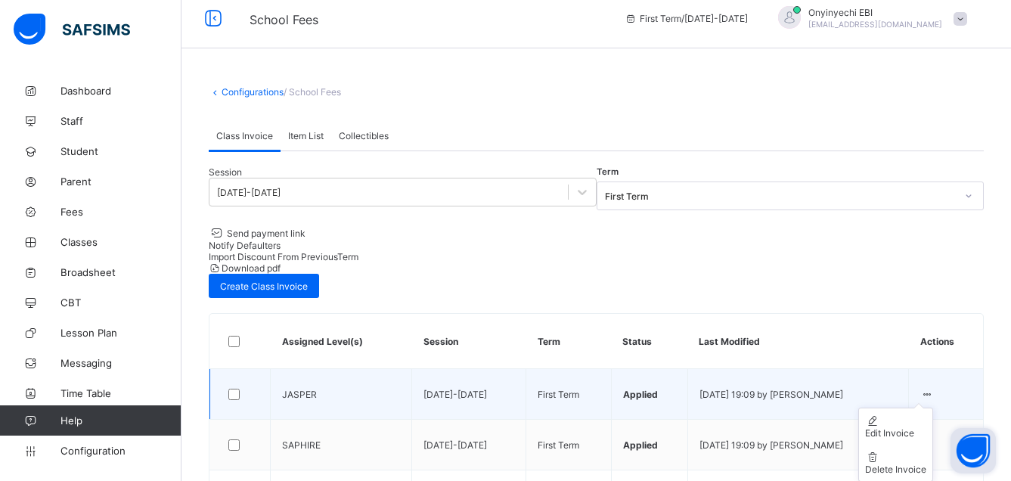
click at [933, 389] on icon at bounding box center [927, 394] width 13 height 11
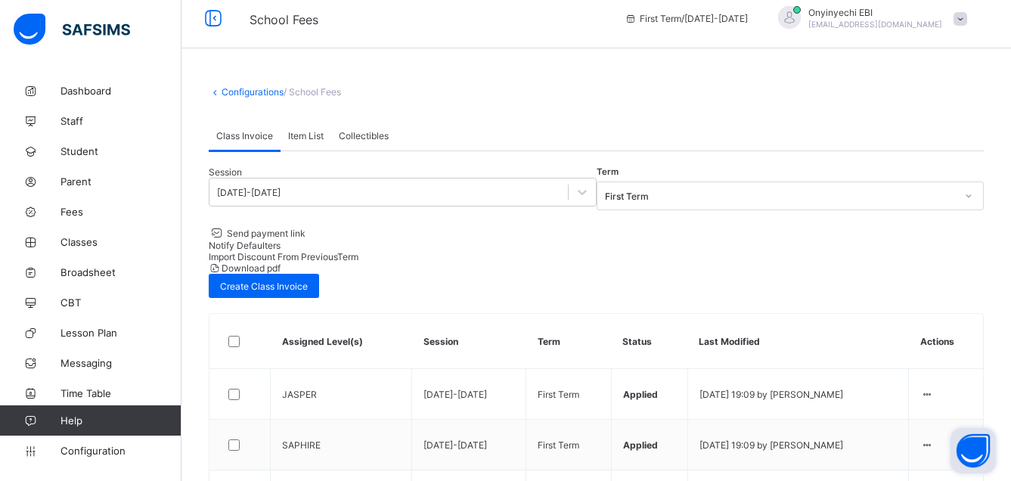
click at [947, 314] on th "Actions" at bounding box center [946, 341] width 74 height 55
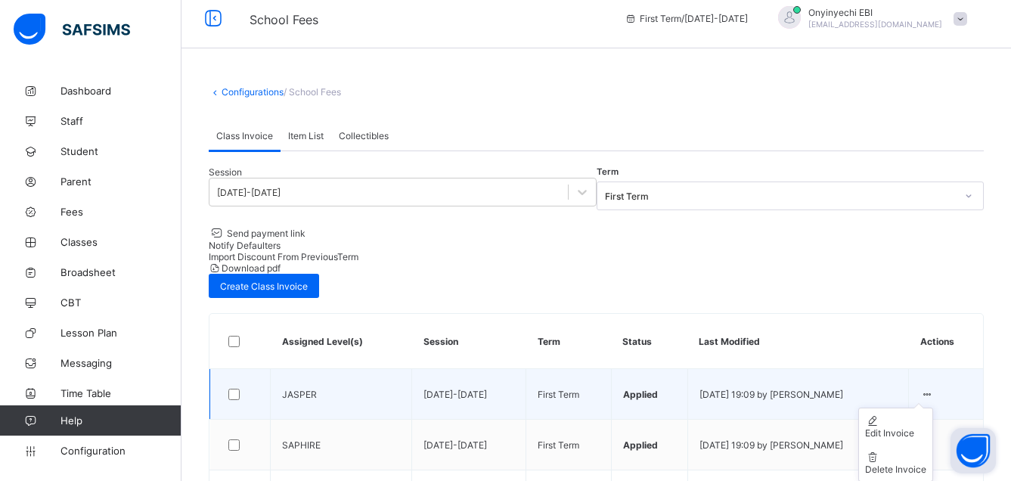
click at [933, 389] on icon at bounding box center [927, 394] width 13 height 11
click at [921, 427] on div "Edit Invoice" at bounding box center [895, 432] width 61 height 11
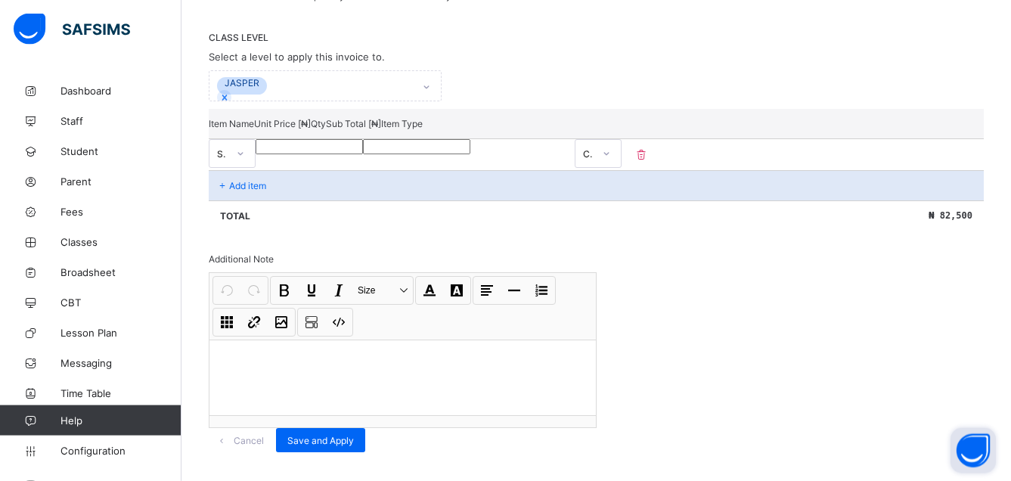
scroll to position [346, 0]
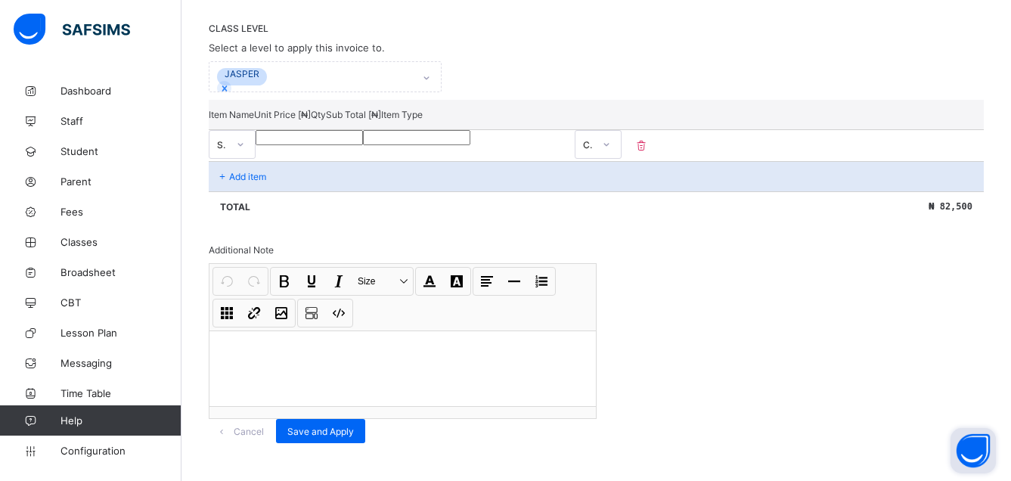
click at [229, 171] on icon at bounding box center [222, 176] width 13 height 11
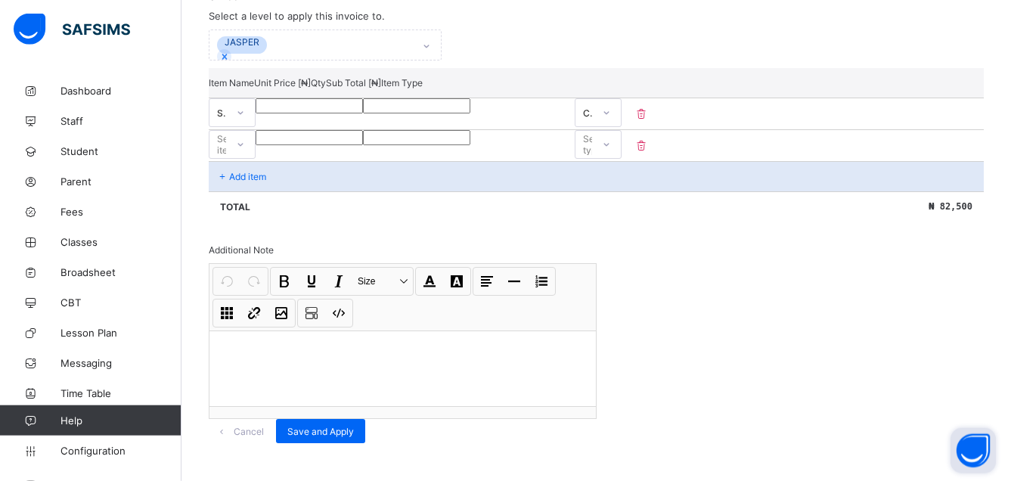
scroll to position [384, 0]
click at [233, 171] on p "Add item" at bounding box center [247, 176] width 37 height 11
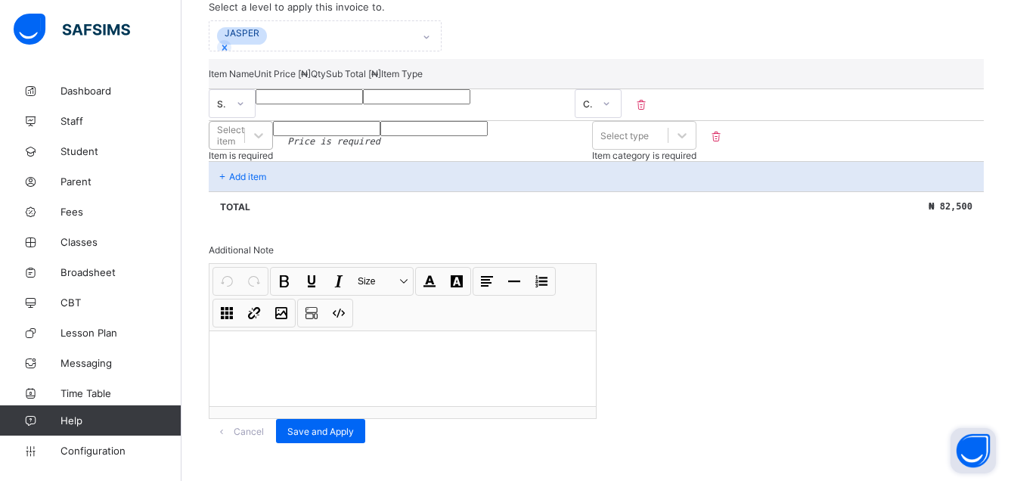
click at [244, 125] on div "Select item" at bounding box center [227, 135] width 35 height 21
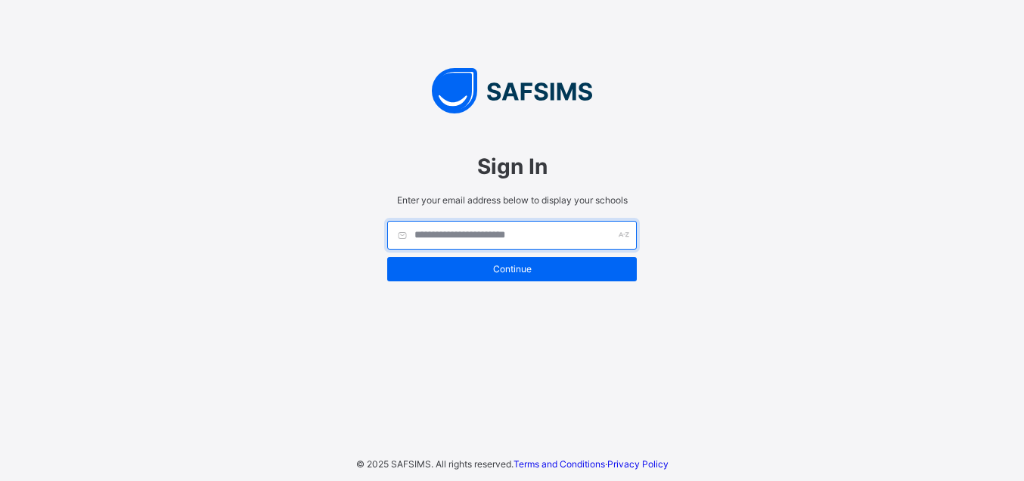
click at [452, 232] on input "text" at bounding box center [512, 235] width 250 height 29
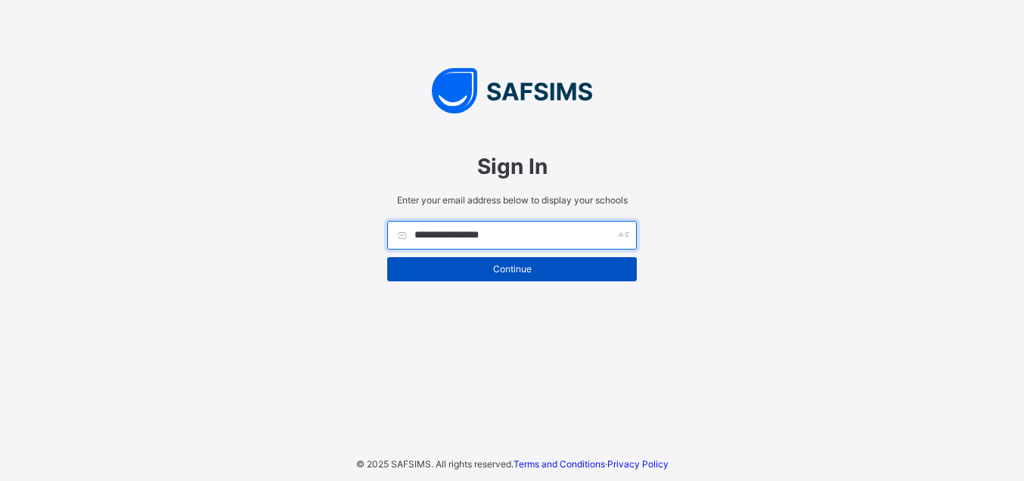
type input "**********"
click at [523, 260] on div "Continue" at bounding box center [512, 269] width 250 height 24
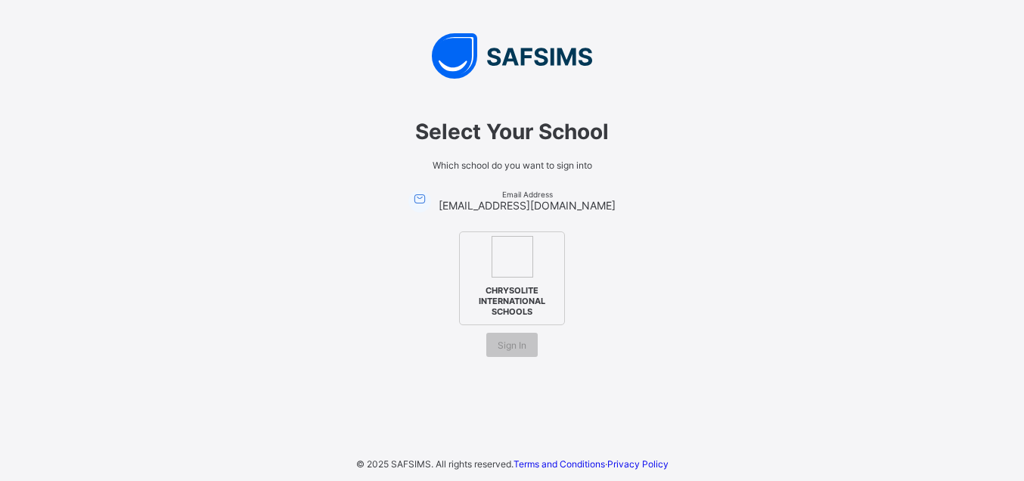
click at [530, 247] on img at bounding box center [513, 257] width 42 height 42
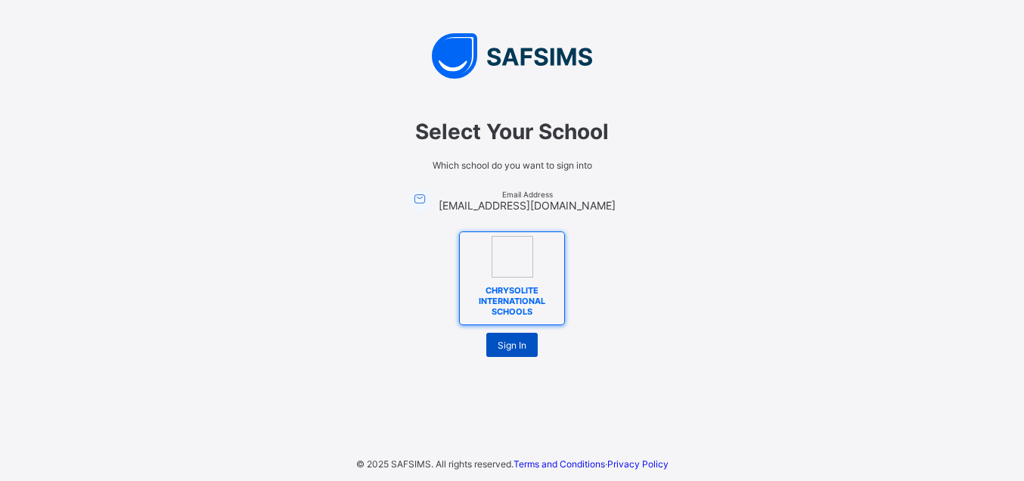
click at [511, 340] on span "Sign In" at bounding box center [512, 345] width 29 height 11
